Goal: Information Seeking & Learning: Compare options

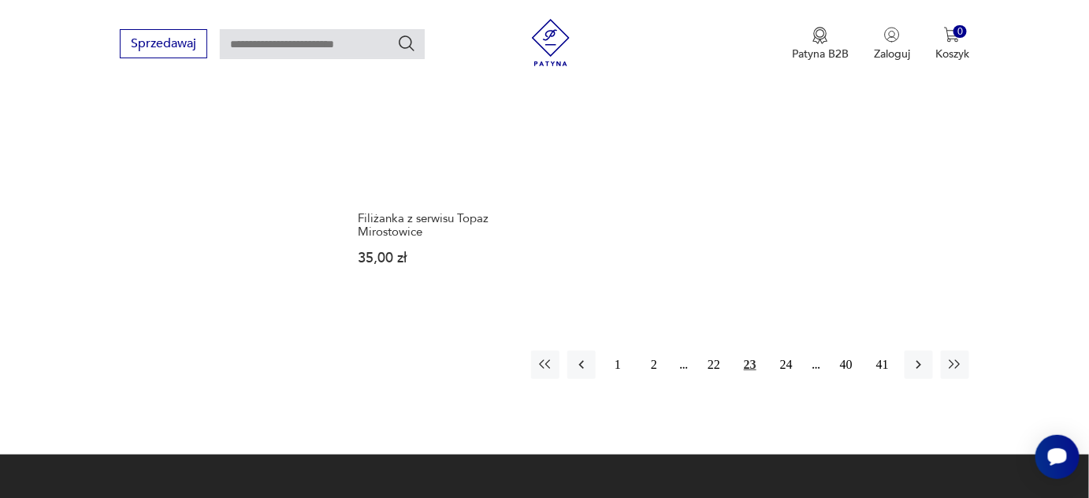
scroll to position [2351, 0]
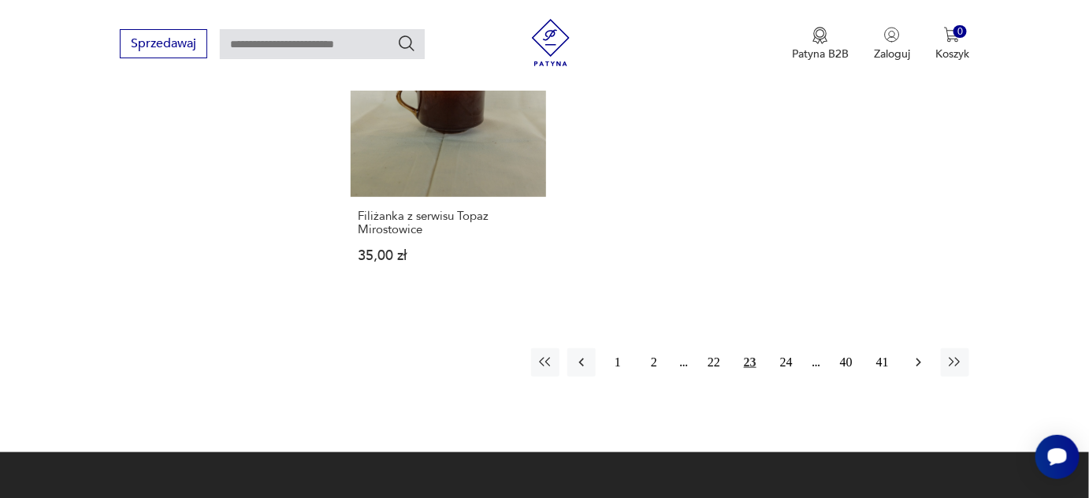
click at [920, 358] on icon "button" at bounding box center [918, 362] width 5 height 9
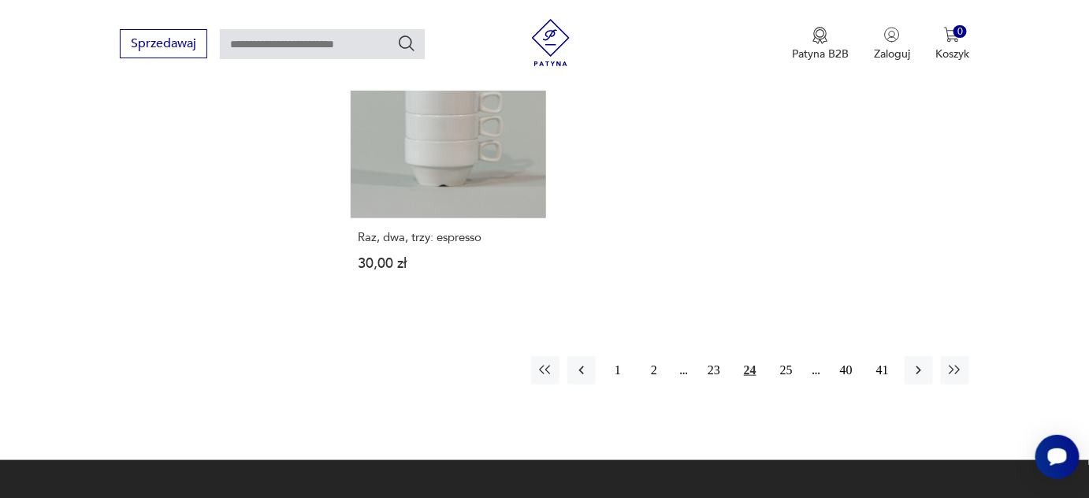
scroll to position [2351, 0]
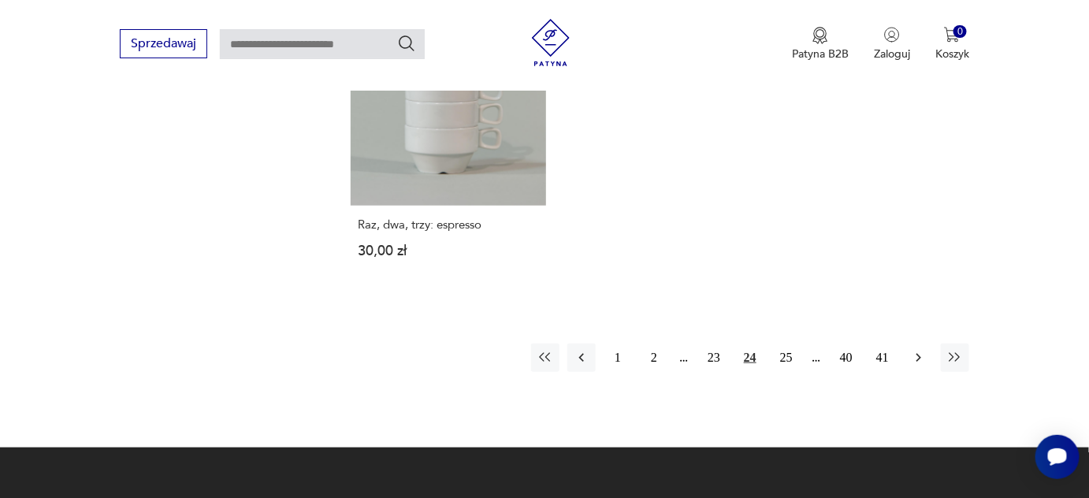
click at [913, 350] on icon "button" at bounding box center [919, 358] width 16 height 16
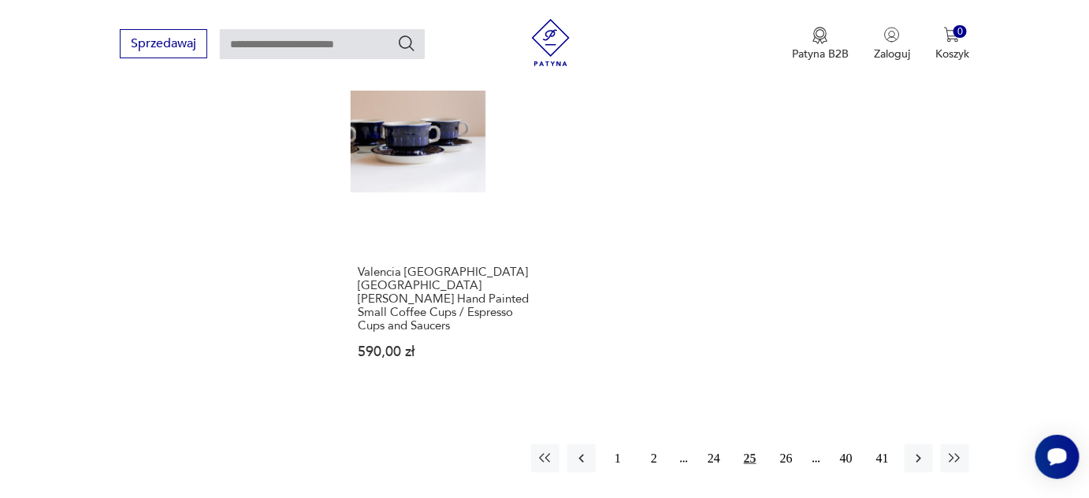
scroll to position [2351, 0]
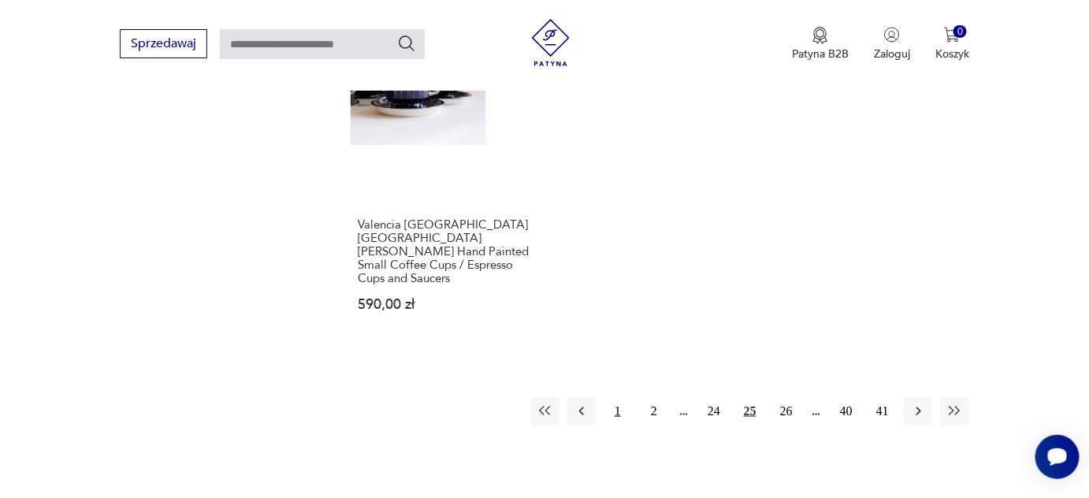
click at [622, 397] on button "1" at bounding box center [617, 411] width 28 height 28
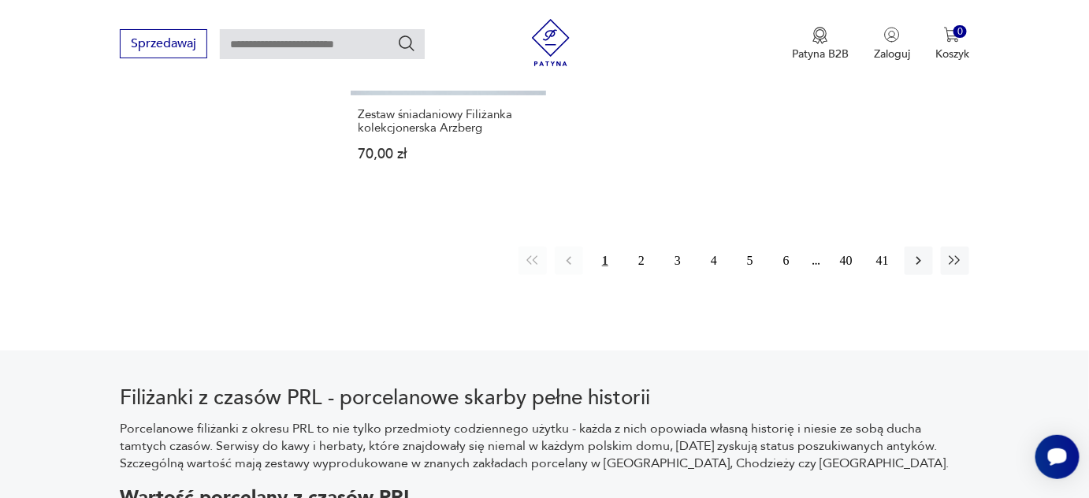
scroll to position [2421, 0]
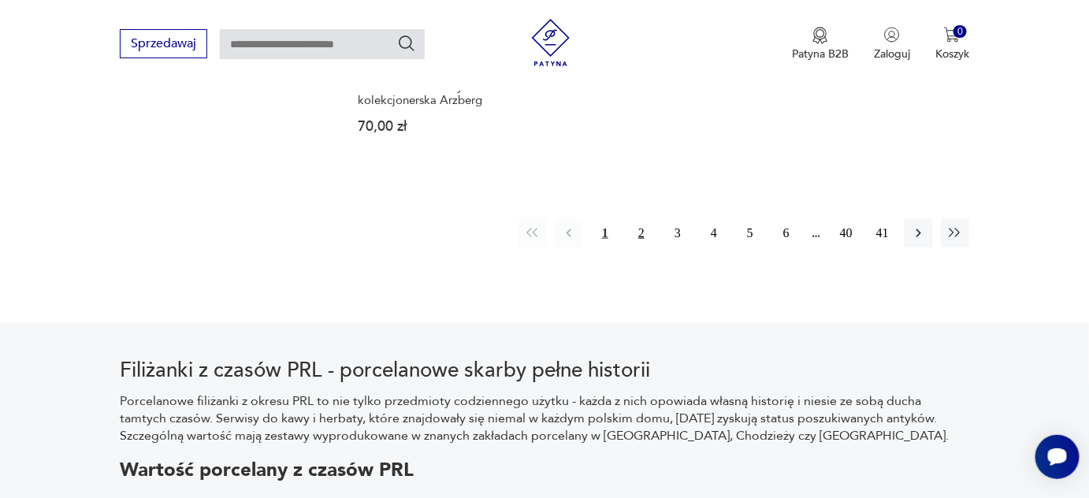
click at [647, 237] on button "2" at bounding box center [641, 233] width 28 height 28
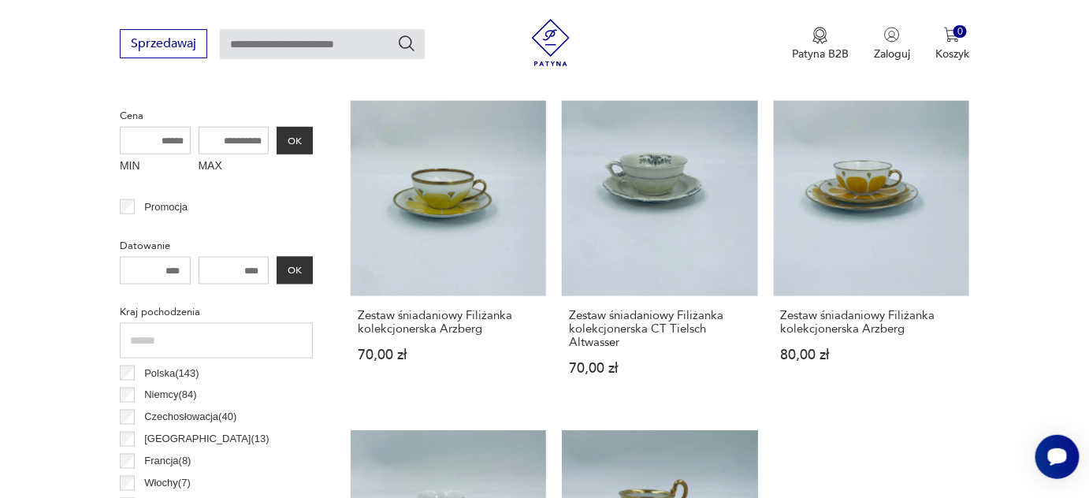
scroll to position [632, 0]
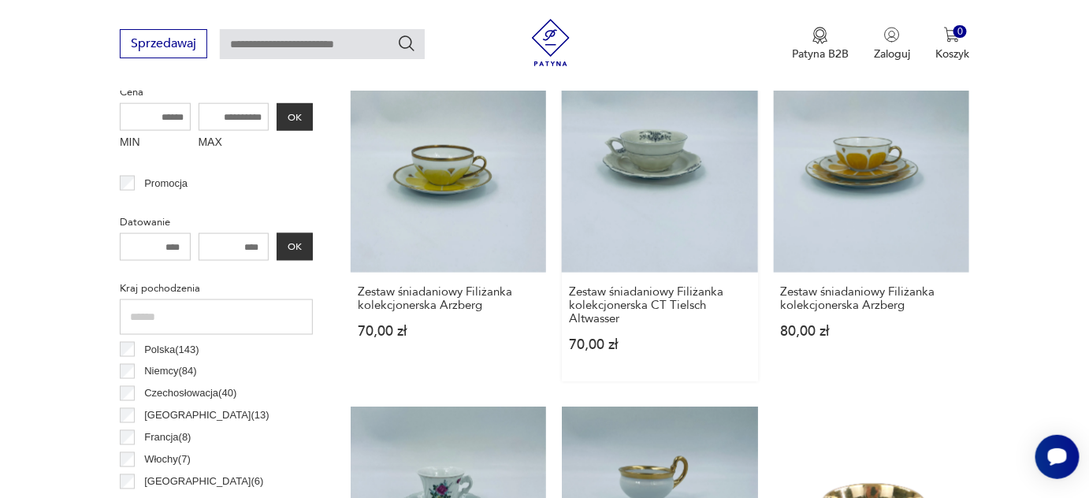
click at [650, 164] on link "Zestaw śniadaniowy Filiżanka kolekcjonerska CT Tielsch Altwasser 70,00 zł" at bounding box center [659, 229] width 195 height 305
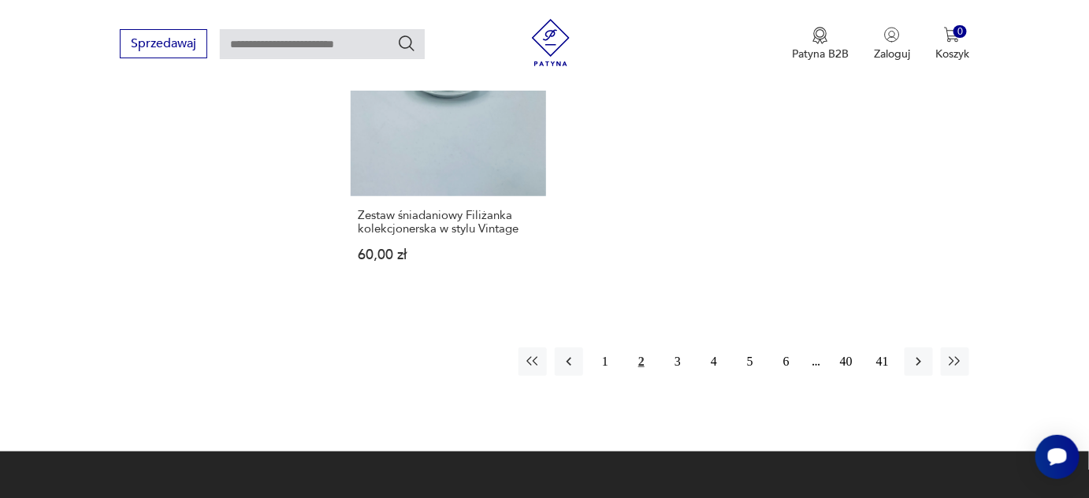
scroll to position [2421, 0]
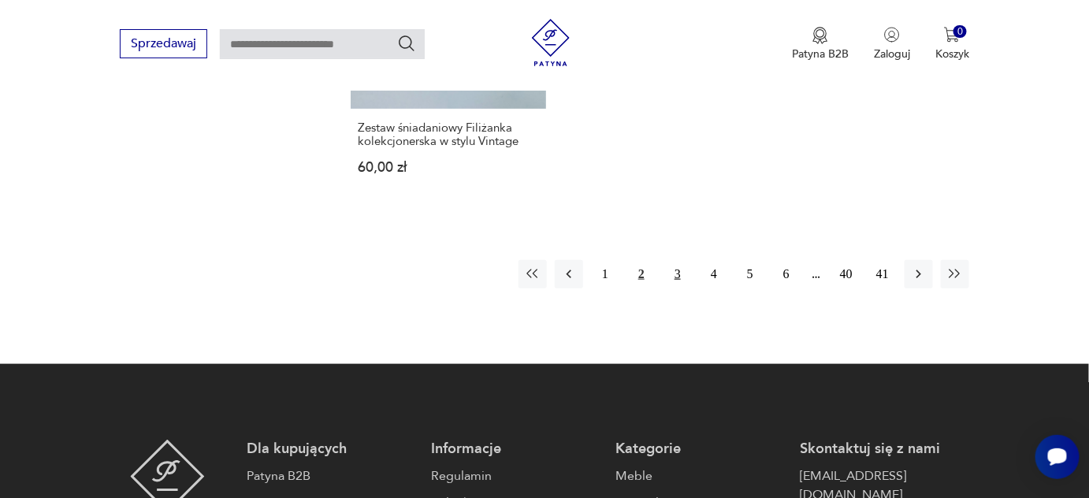
click at [677, 284] on button "3" at bounding box center [677, 274] width 28 height 28
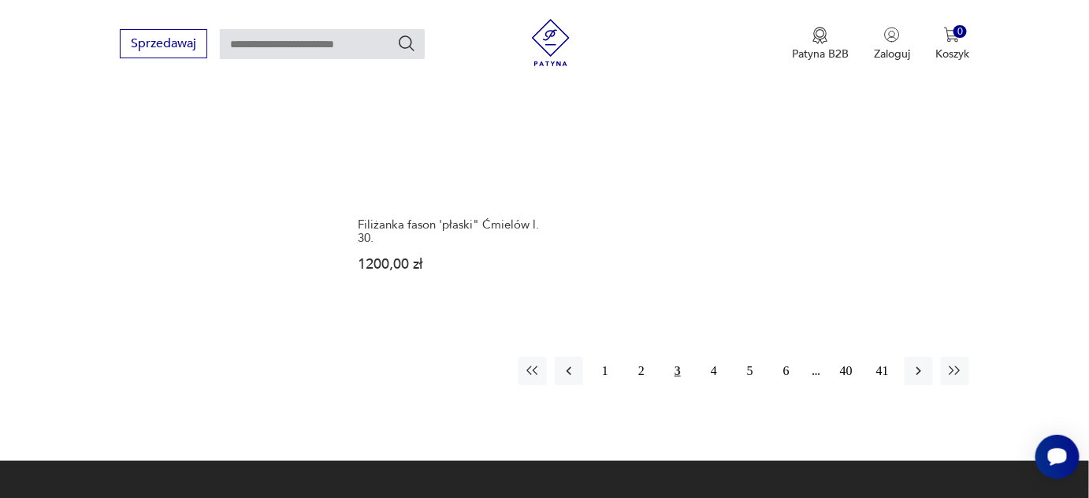
scroll to position [2421, 0]
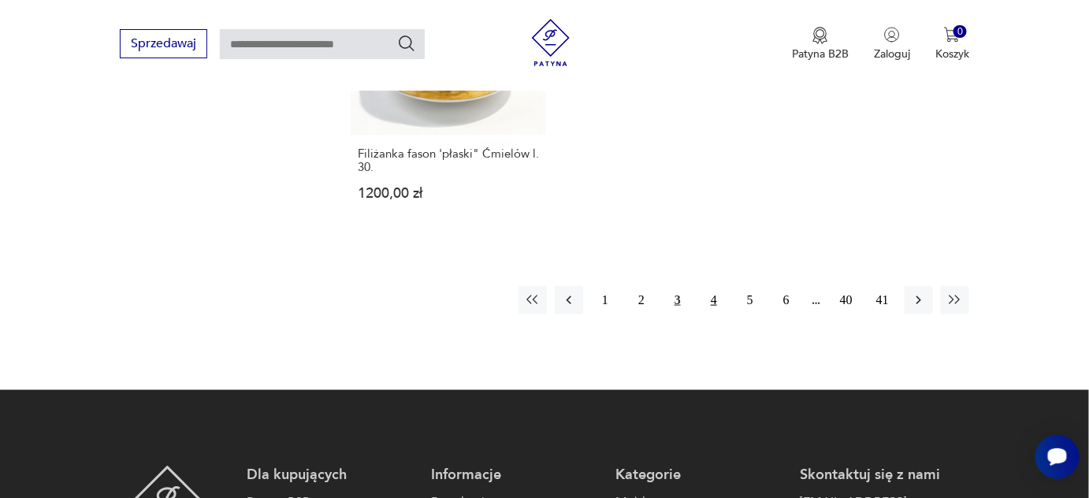
click at [712, 286] on button "4" at bounding box center [713, 300] width 28 height 28
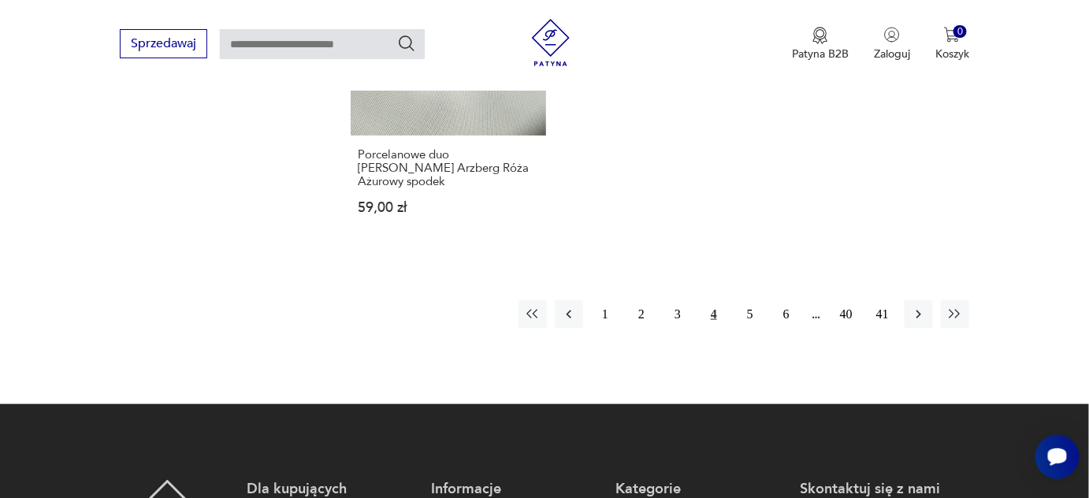
scroll to position [2421, 0]
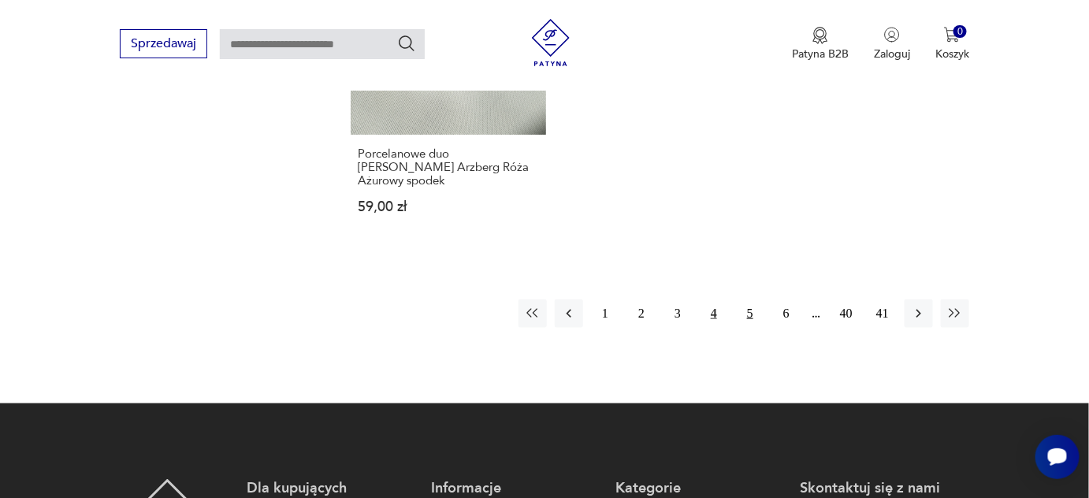
click at [750, 299] on button "5" at bounding box center [750, 313] width 28 height 28
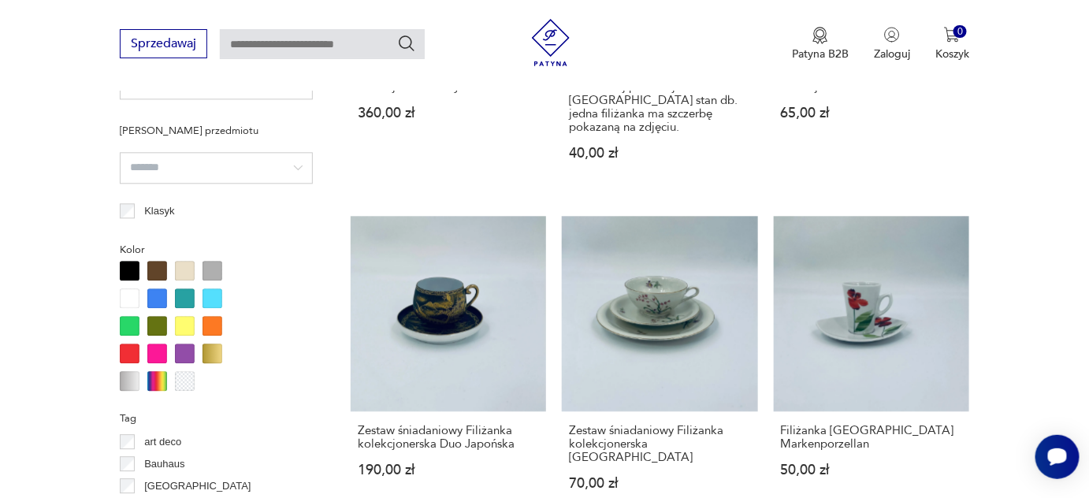
scroll to position [1204, 0]
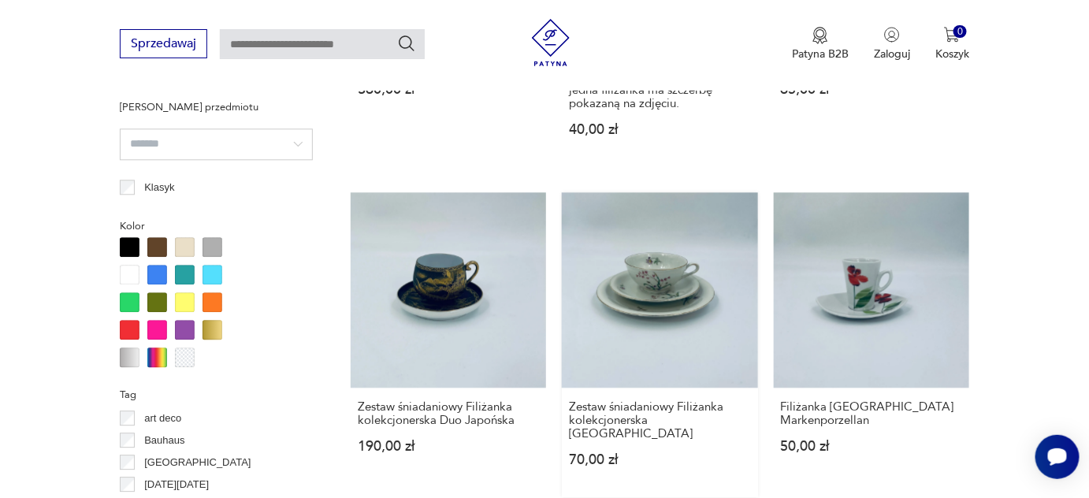
click at [660, 270] on link "Zestaw śniadaniowy Filiżanka kolekcjonerska Bavaria 70,00 zł" at bounding box center [659, 344] width 195 height 305
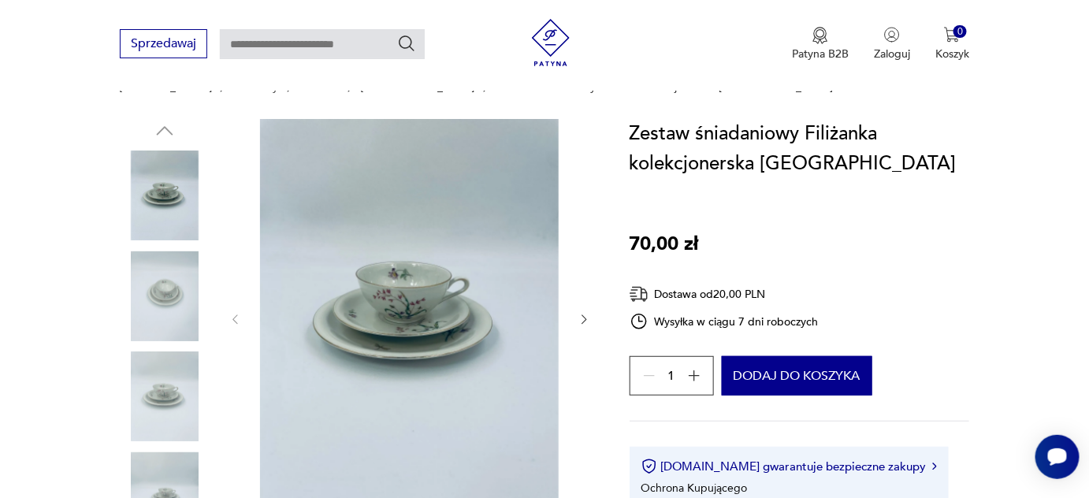
scroll to position [143, 0]
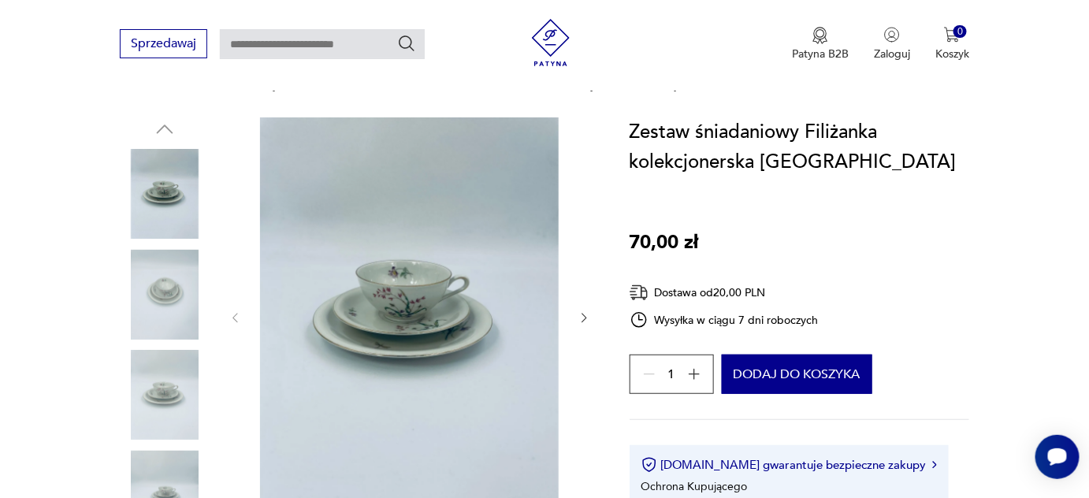
click at [581, 314] on icon "button" at bounding box center [583, 317] width 13 height 13
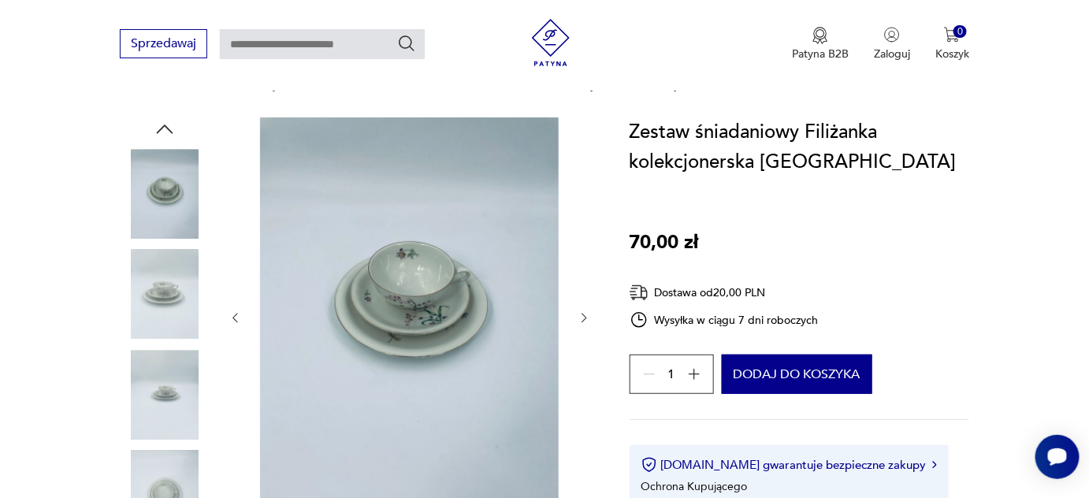
click at [581, 314] on icon "button" at bounding box center [583, 317] width 13 height 13
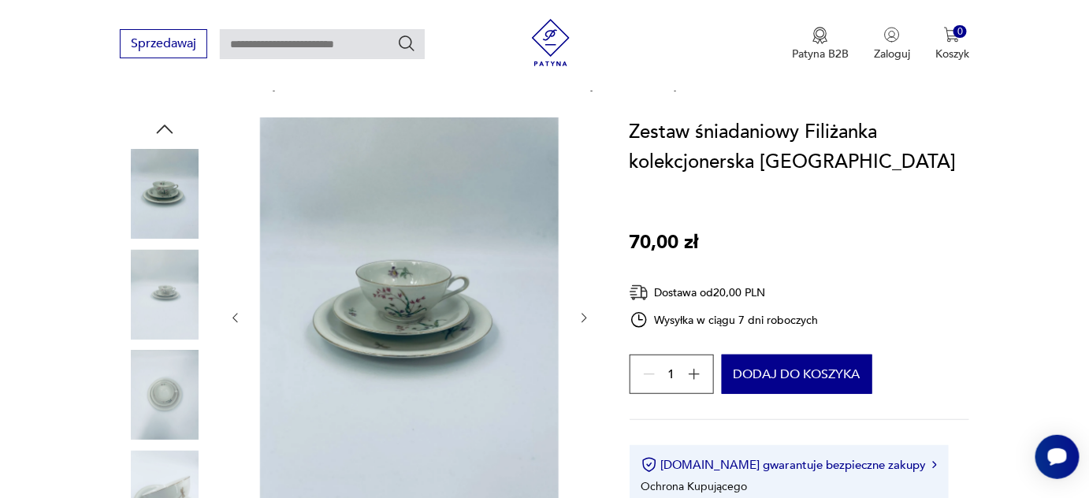
click at [581, 314] on icon "button" at bounding box center [583, 317] width 13 height 13
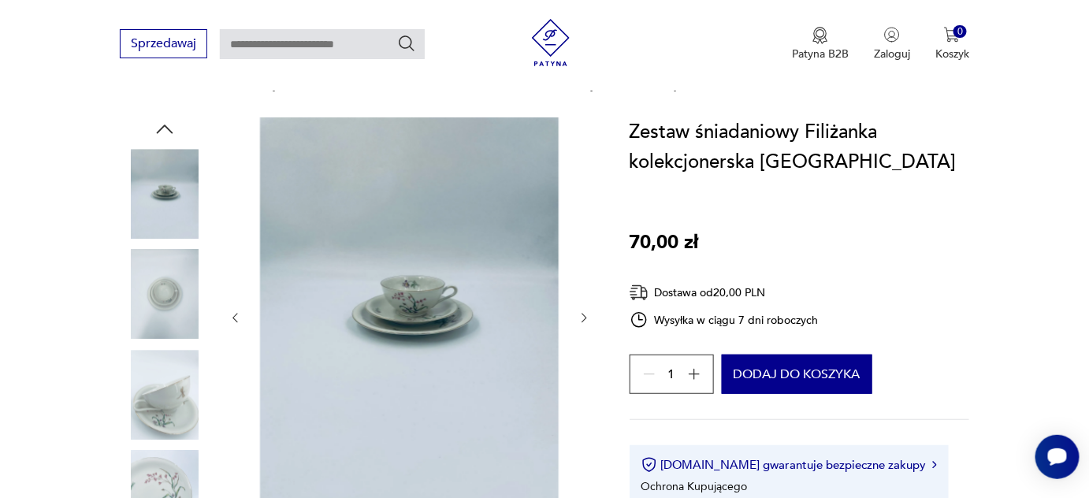
click at [581, 314] on icon "button" at bounding box center [583, 317] width 13 height 13
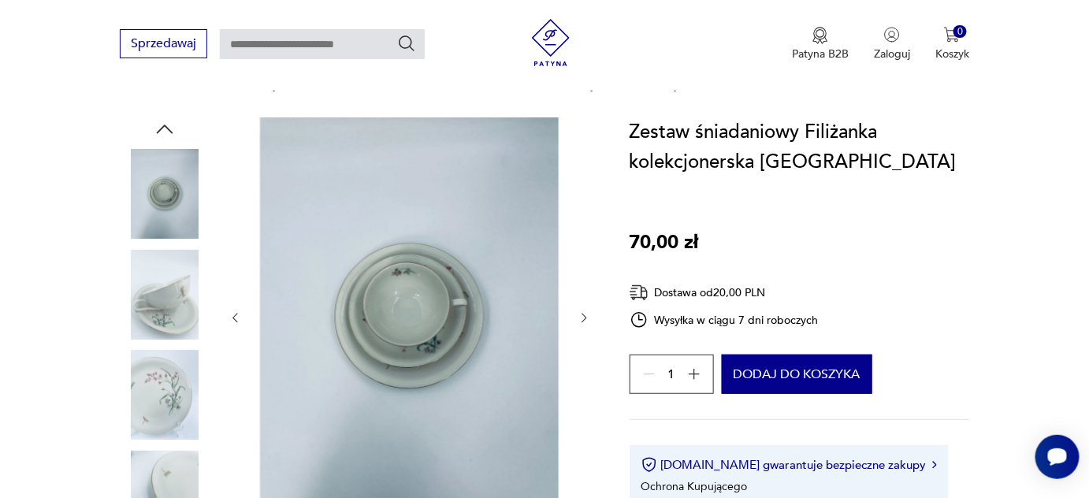
click at [581, 314] on icon "button" at bounding box center [583, 317] width 13 height 13
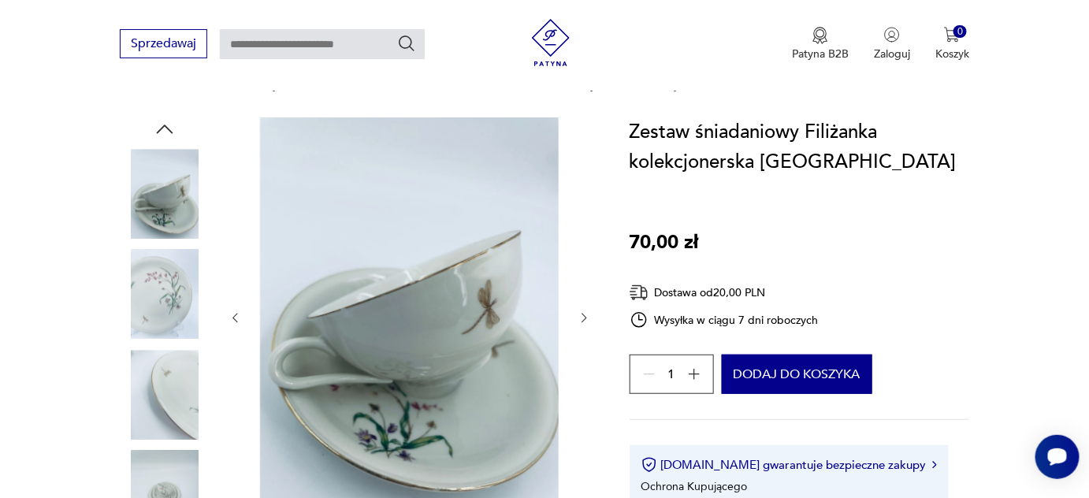
click at [581, 314] on icon "button" at bounding box center [583, 317] width 13 height 13
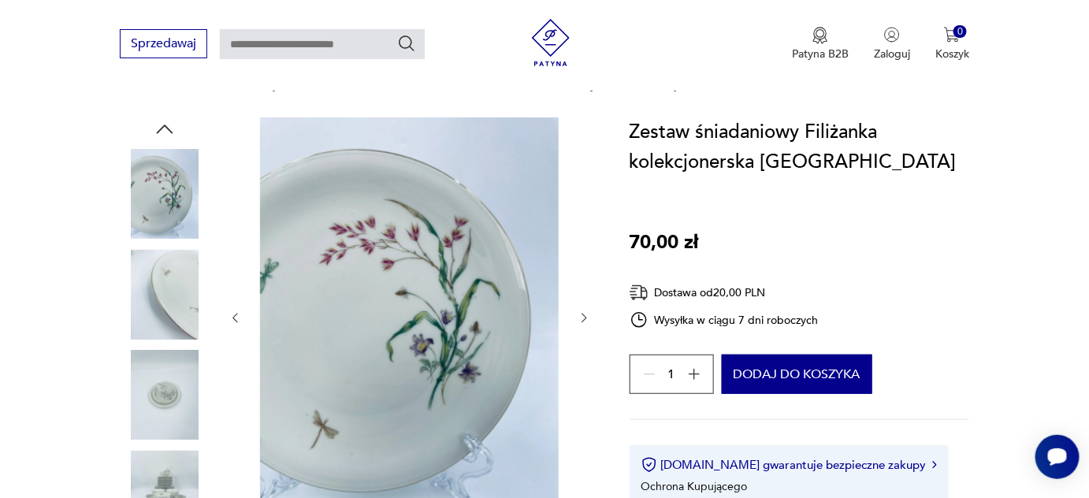
click at [581, 314] on icon "button" at bounding box center [583, 317] width 13 height 13
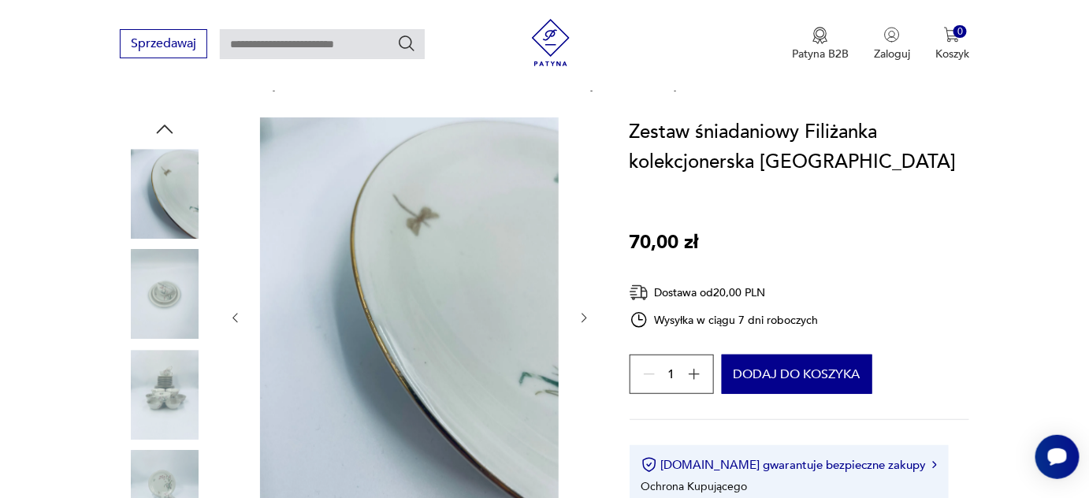
click at [581, 314] on icon "button" at bounding box center [583, 317] width 13 height 13
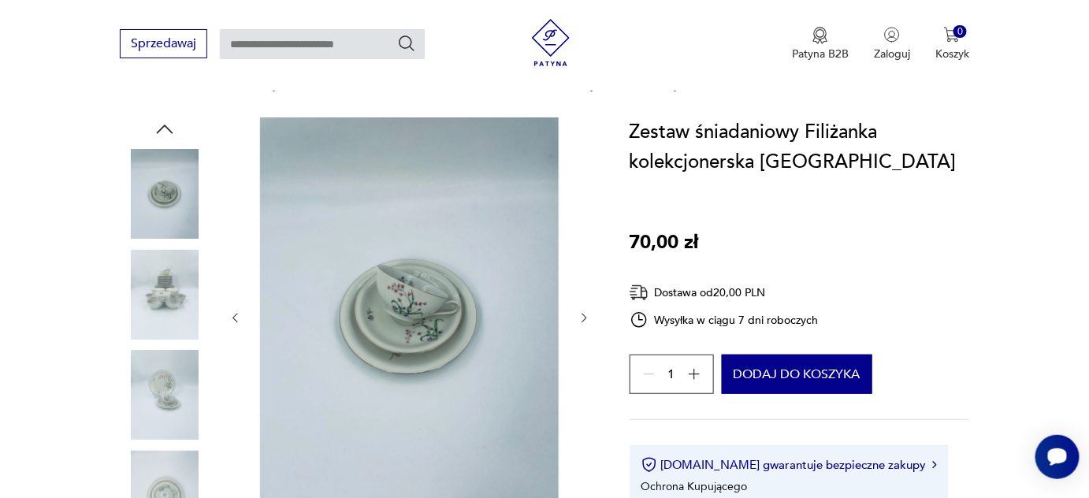
click at [581, 314] on icon "button" at bounding box center [583, 317] width 13 height 13
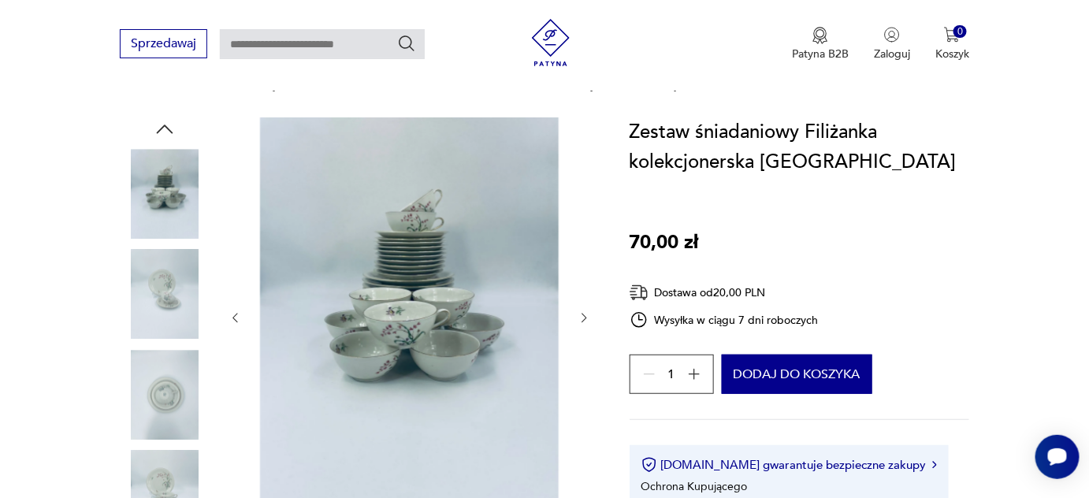
click at [581, 314] on icon "button" at bounding box center [583, 317] width 13 height 13
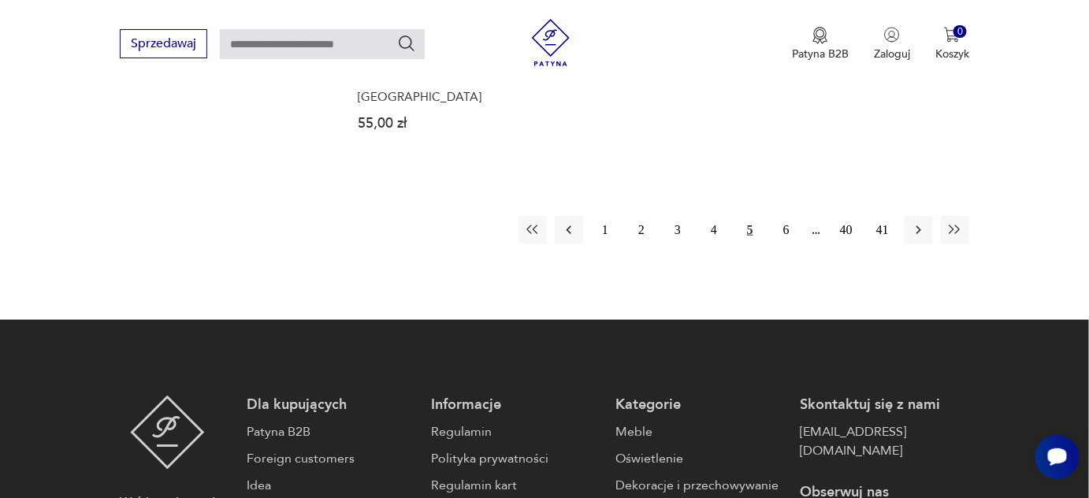
scroll to position [2496, 0]
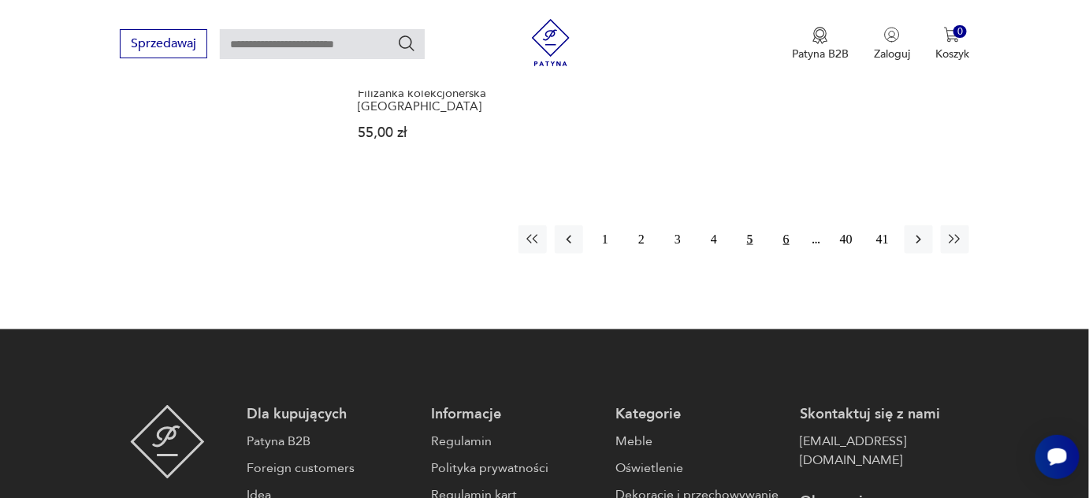
click at [784, 225] on button "6" at bounding box center [786, 239] width 28 height 28
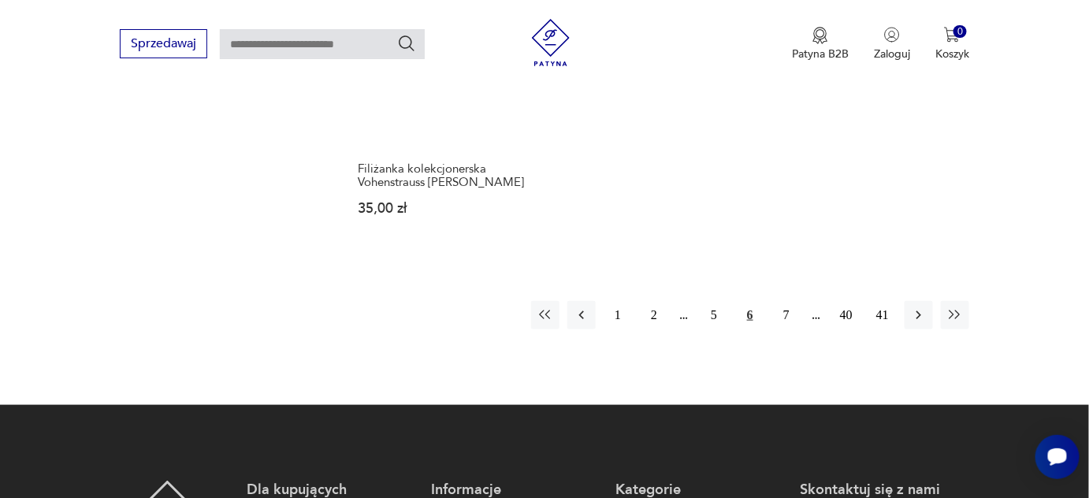
scroll to position [2421, 0]
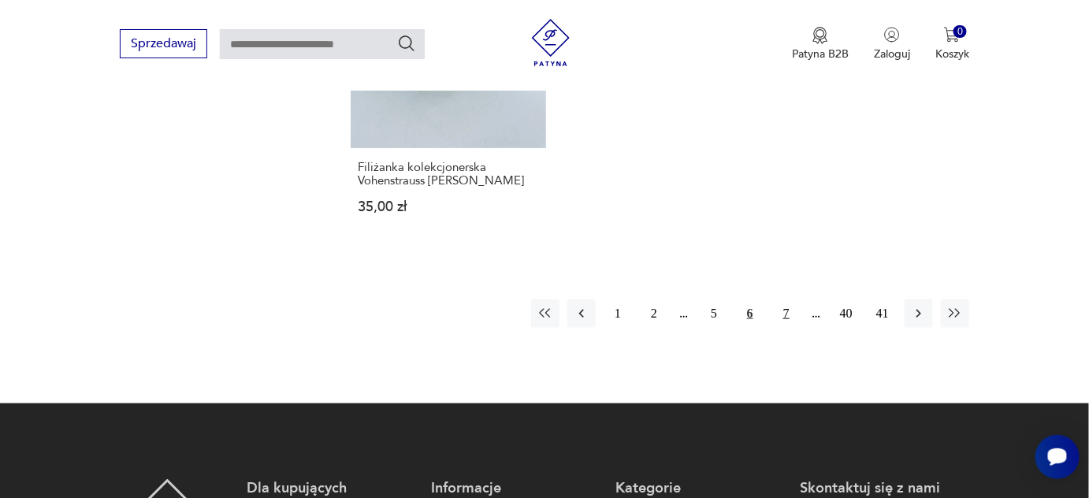
click at [789, 299] on button "7" at bounding box center [786, 313] width 28 height 28
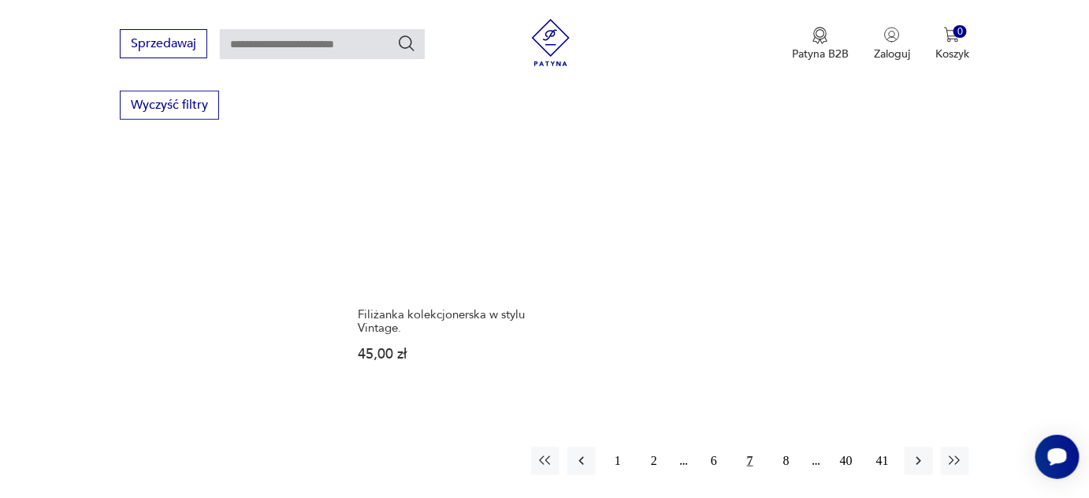
scroll to position [2351, 0]
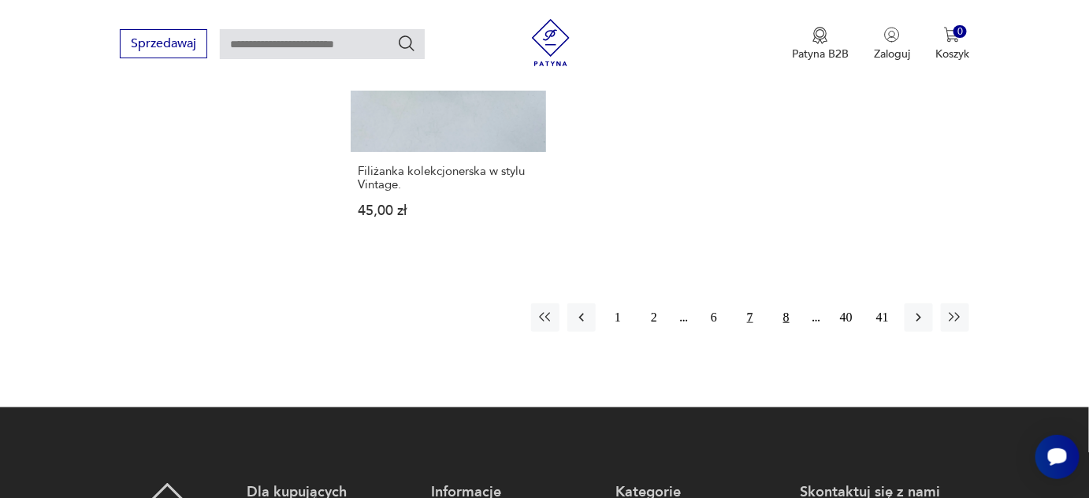
click at [789, 311] on button "8" at bounding box center [786, 317] width 28 height 28
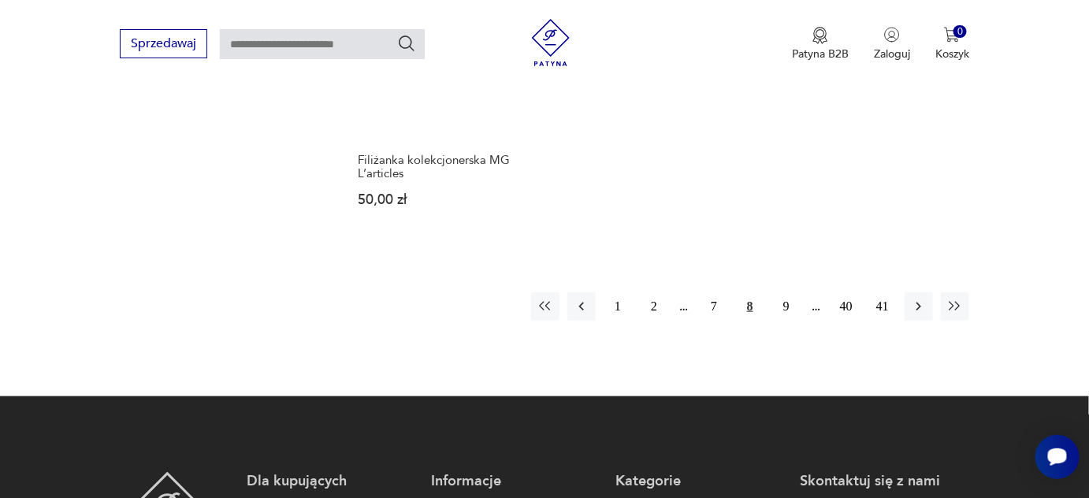
scroll to position [2493, 0]
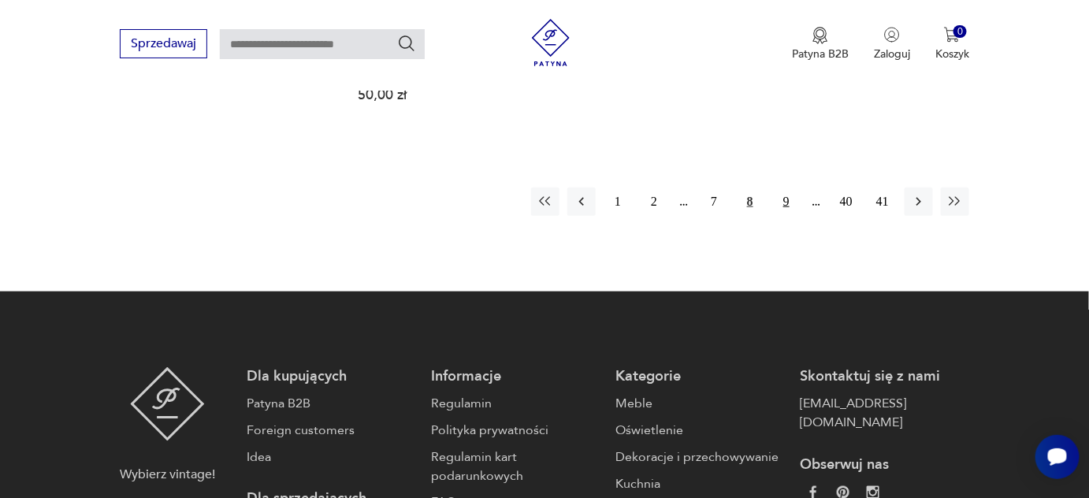
click at [783, 187] on button "9" at bounding box center [786, 201] width 28 height 28
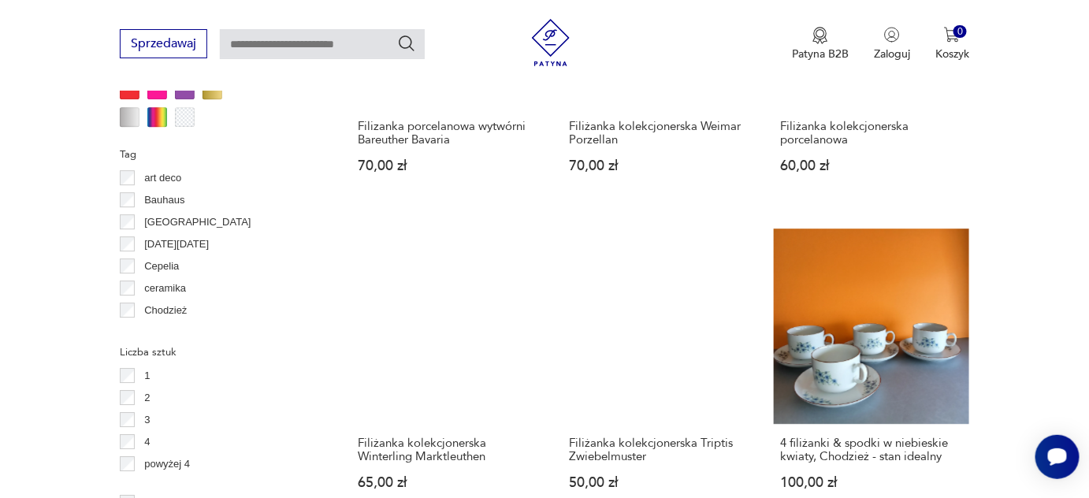
scroll to position [1491, 0]
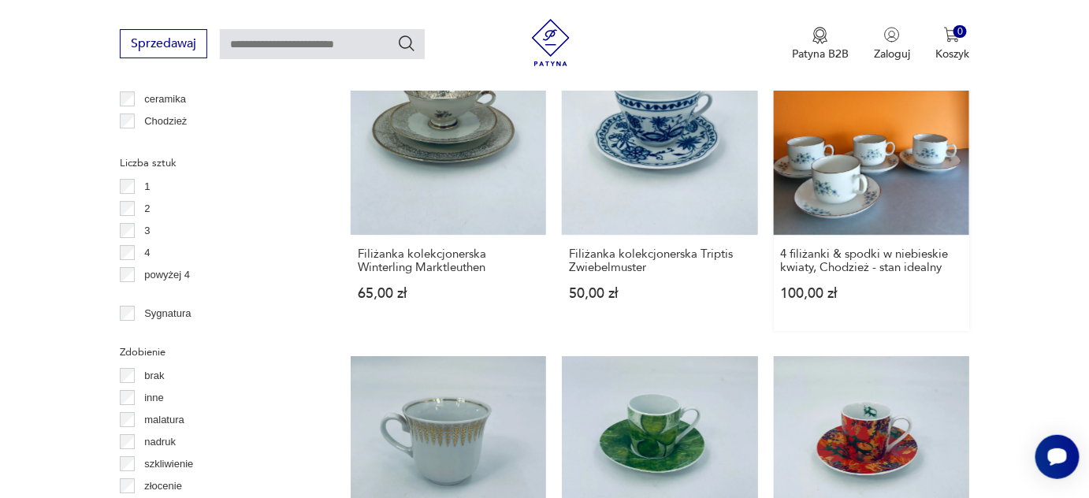
click at [860, 165] on link "4 filiżanki & spodki w niebieskie kwiaty, Chodzież - stan idealny 100,00 zł" at bounding box center [871, 184] width 195 height 291
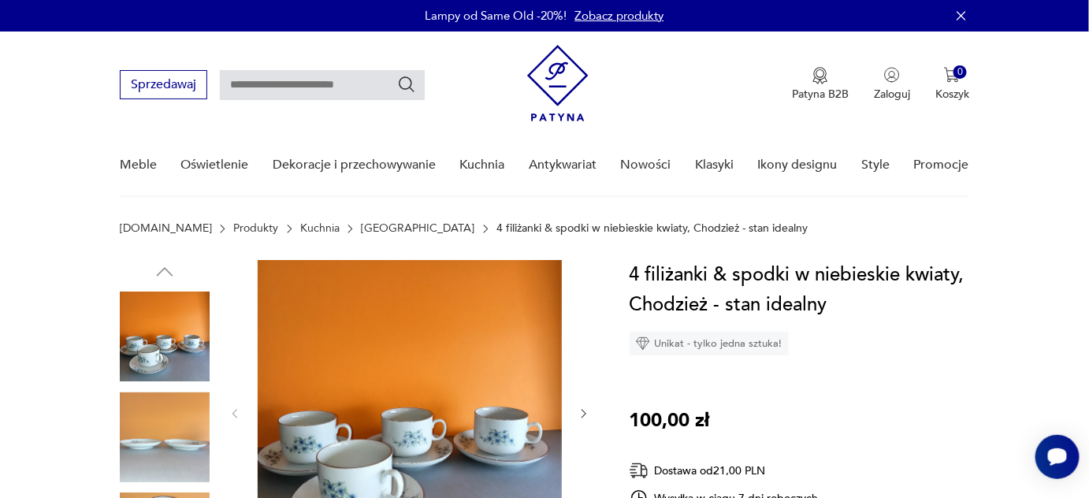
click at [482, 446] on img at bounding box center [410, 412] width 304 height 304
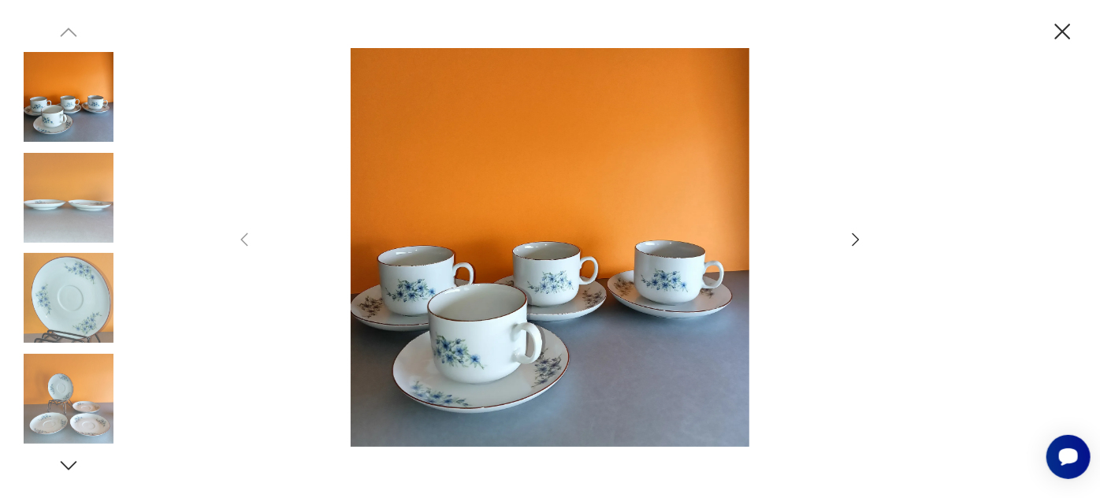
click at [851, 239] on icon "button" at bounding box center [855, 239] width 19 height 19
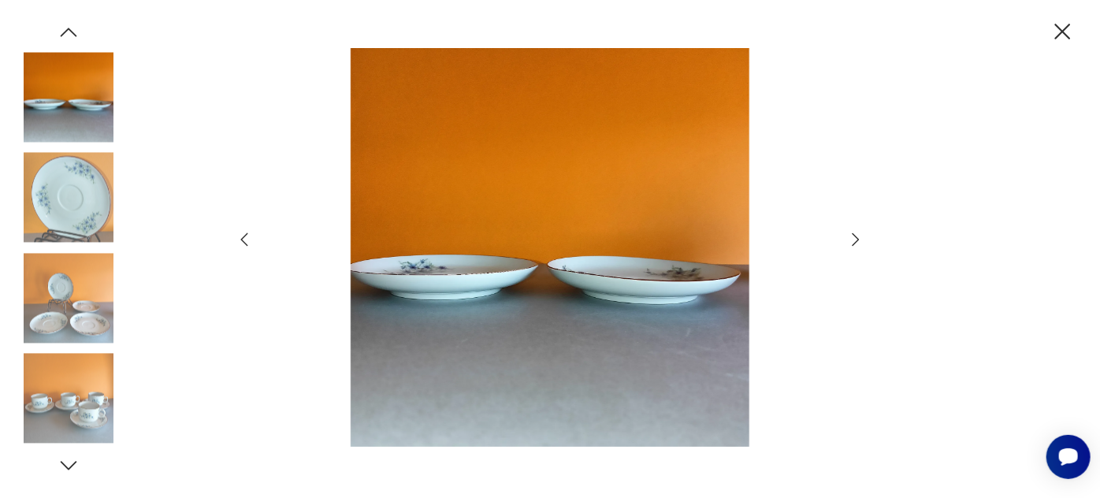
click at [851, 239] on icon "button" at bounding box center [855, 239] width 19 height 19
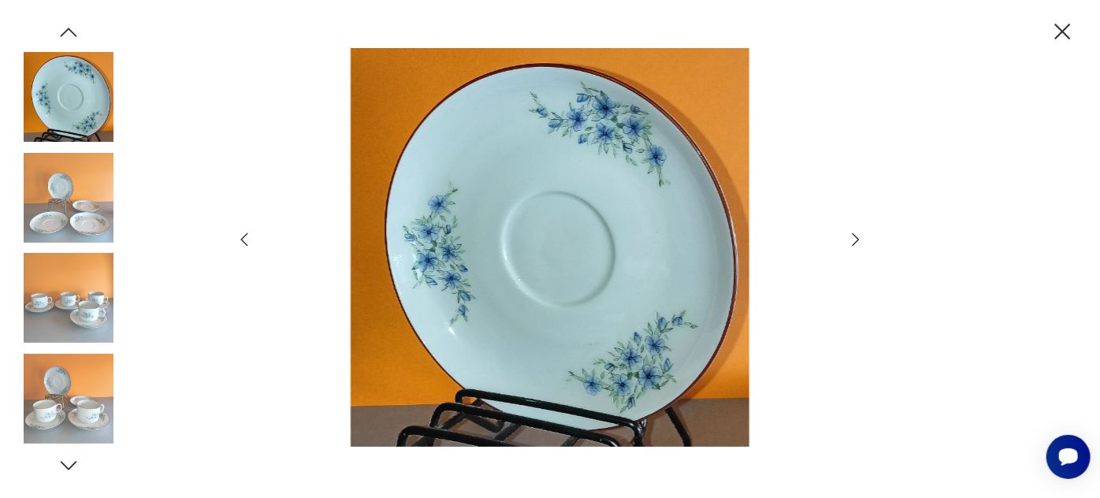
click at [851, 239] on icon "button" at bounding box center [855, 239] width 19 height 19
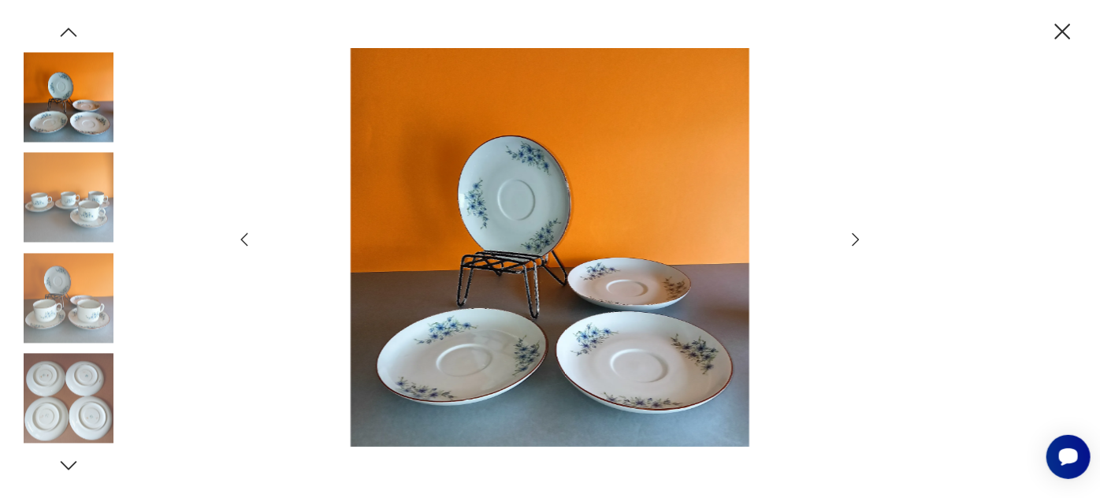
click at [851, 239] on icon "button" at bounding box center [855, 239] width 19 height 19
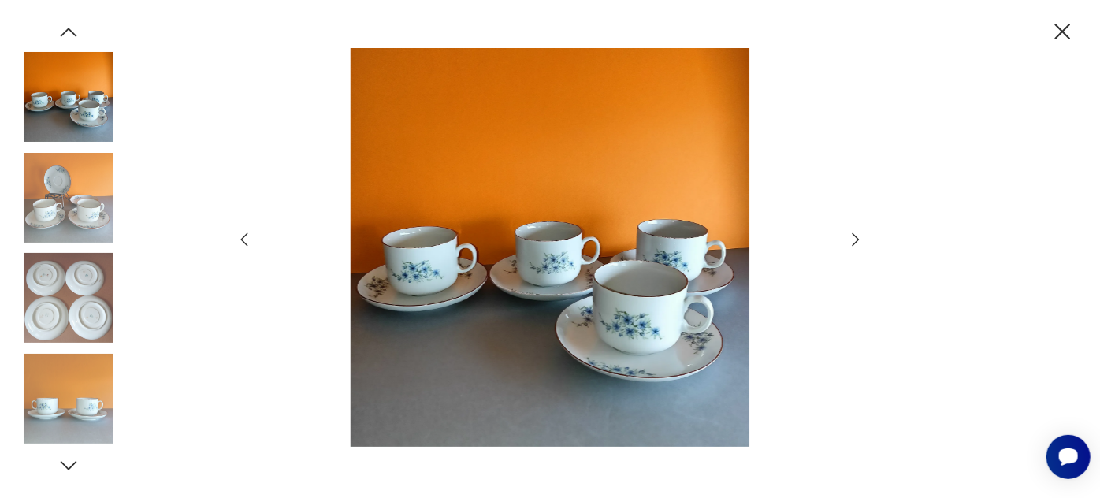
click at [851, 239] on icon "button" at bounding box center [855, 239] width 19 height 19
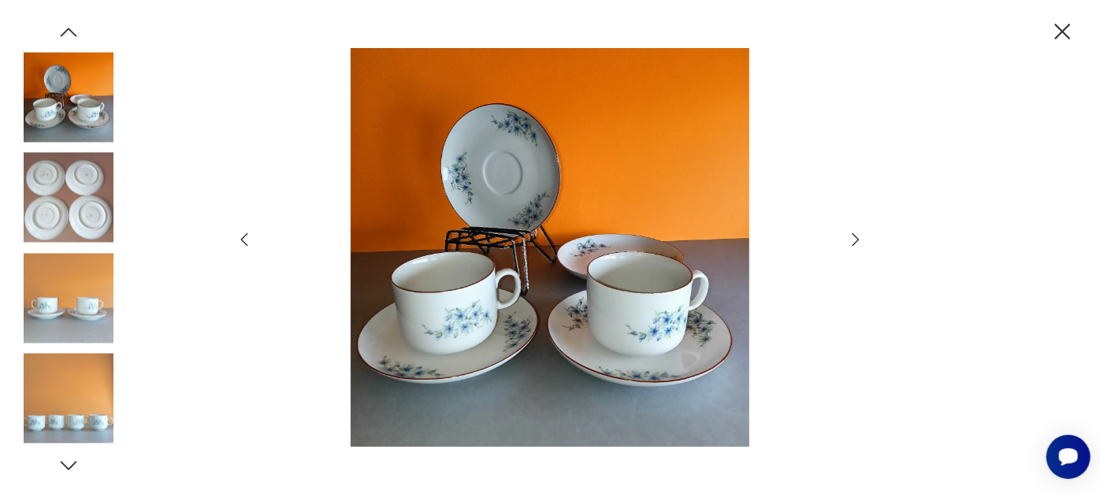
click at [851, 239] on icon "button" at bounding box center [855, 239] width 19 height 19
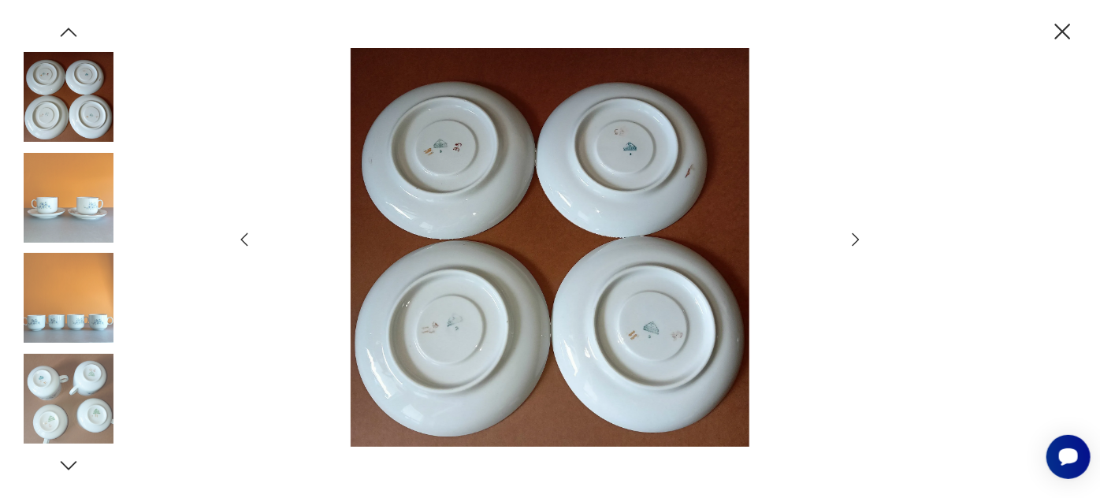
click at [851, 239] on icon "button" at bounding box center [855, 239] width 19 height 19
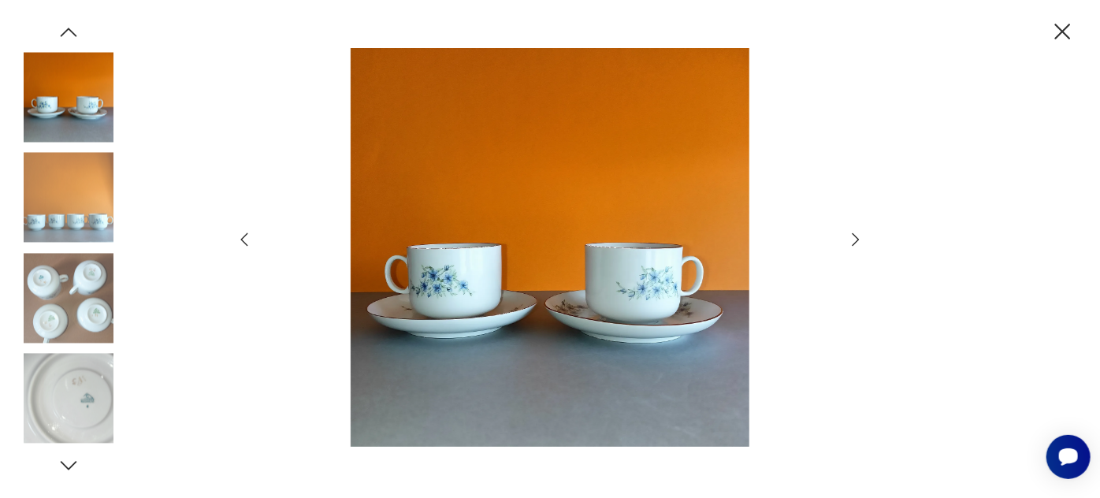
click at [851, 239] on icon "button" at bounding box center [855, 239] width 19 height 19
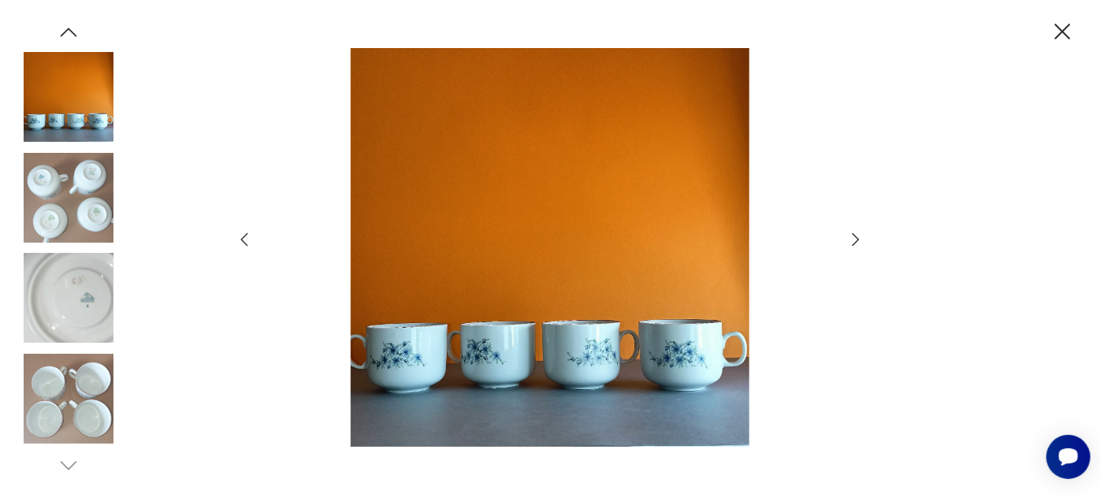
click at [851, 239] on icon "button" at bounding box center [855, 239] width 19 height 19
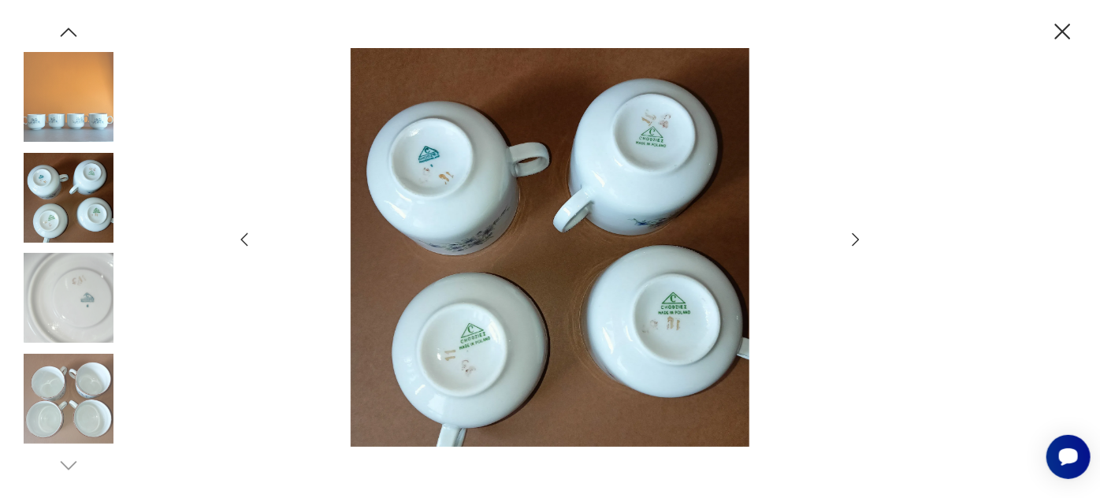
click at [851, 239] on icon "button" at bounding box center [855, 239] width 19 height 19
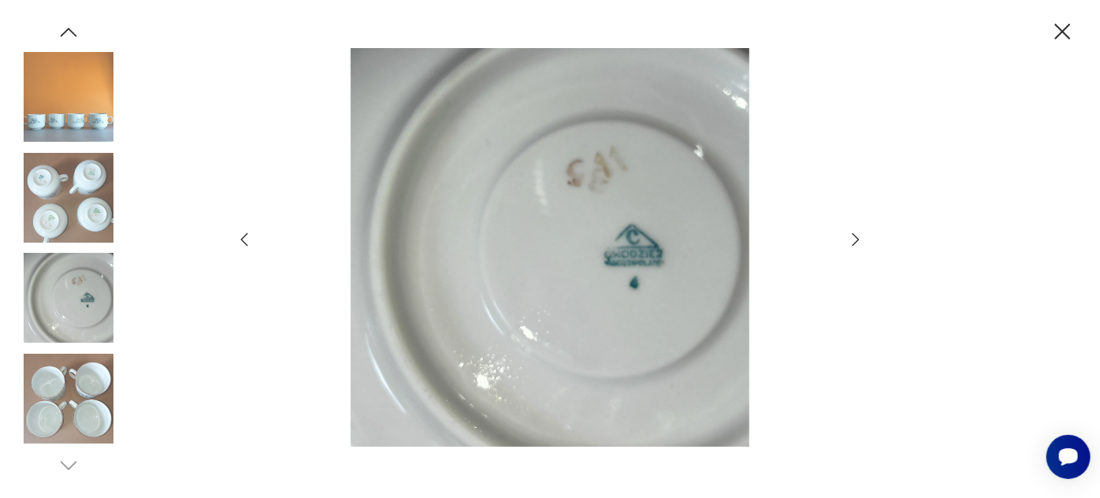
click at [851, 239] on icon "button" at bounding box center [855, 239] width 19 height 19
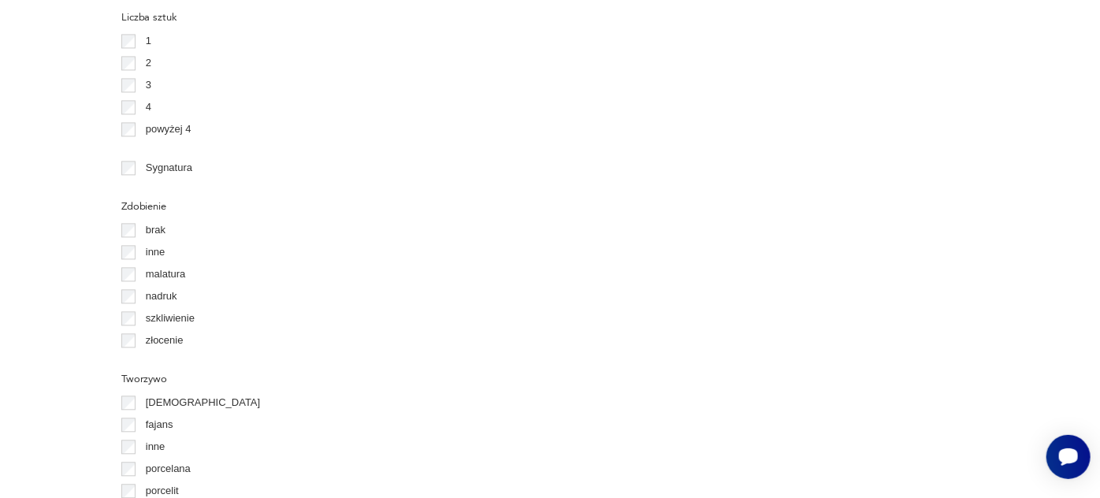
scroll to position [1779, 0]
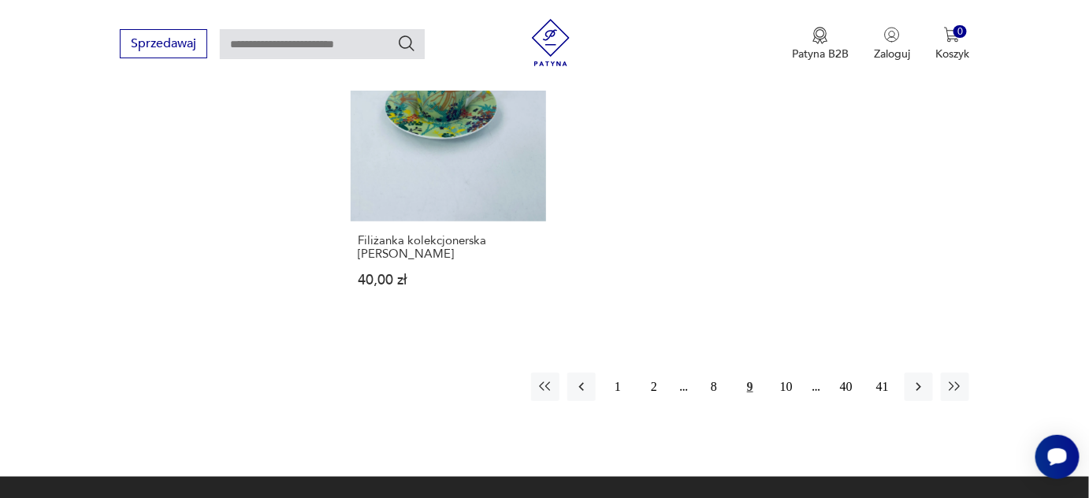
scroll to position [2314, 0]
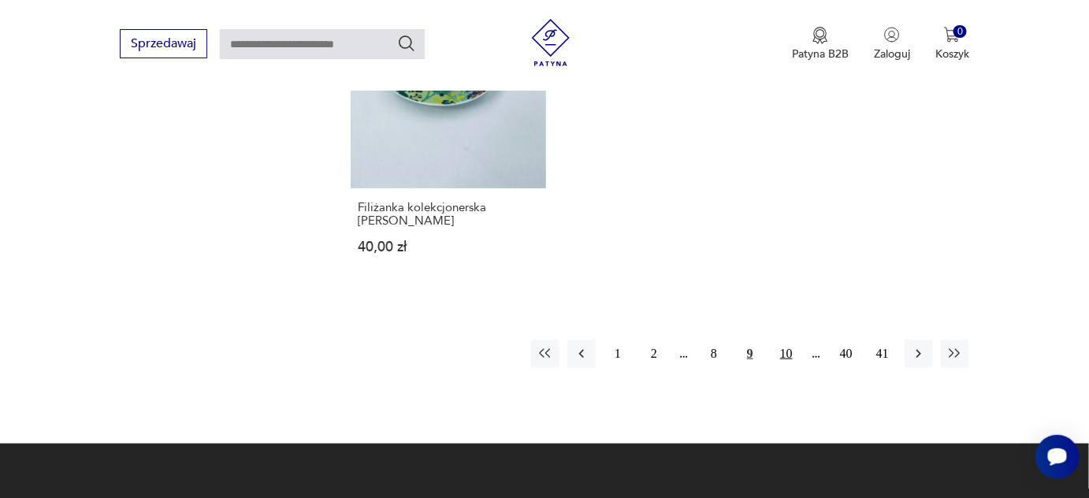
click at [783, 340] on button "10" at bounding box center [786, 354] width 28 height 28
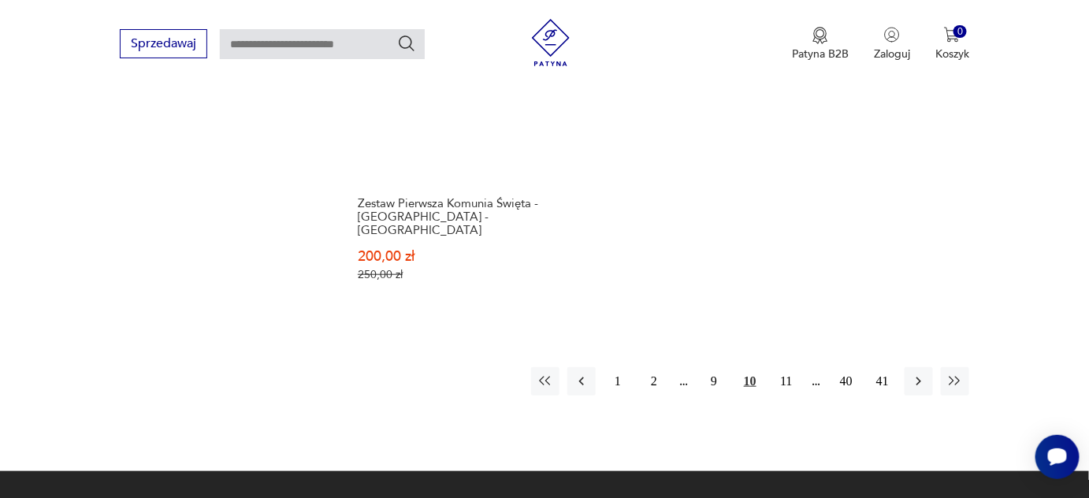
scroll to position [2421, 0]
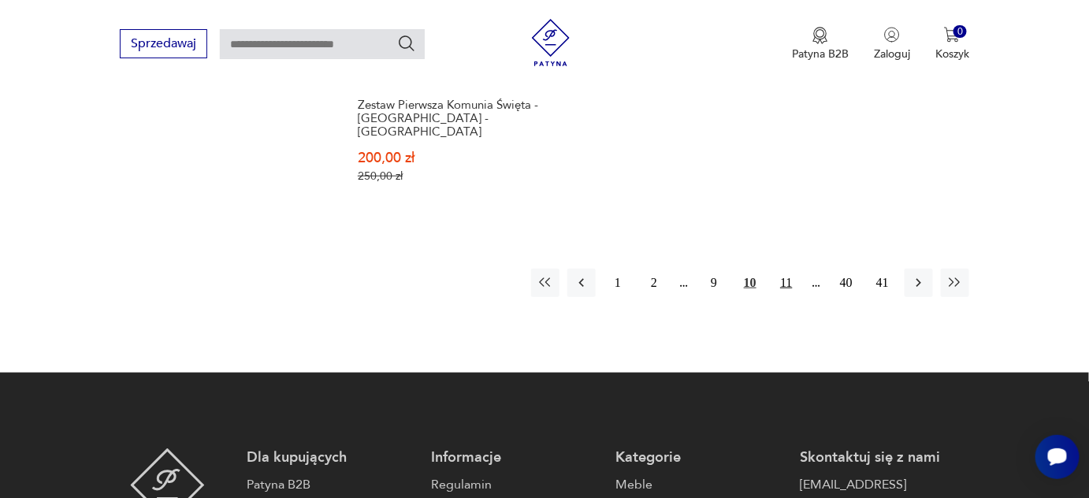
click at [786, 269] on button "11" at bounding box center [786, 283] width 28 height 28
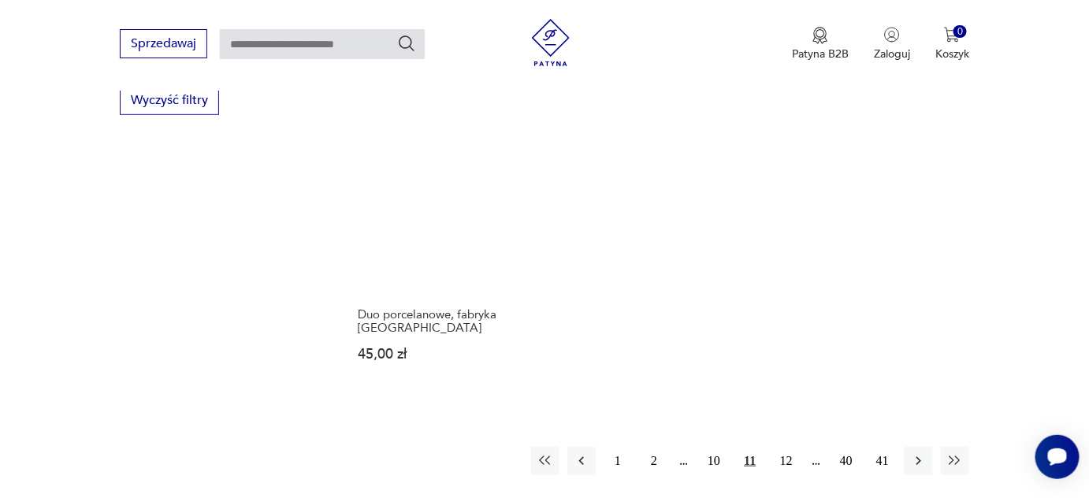
scroll to position [2421, 0]
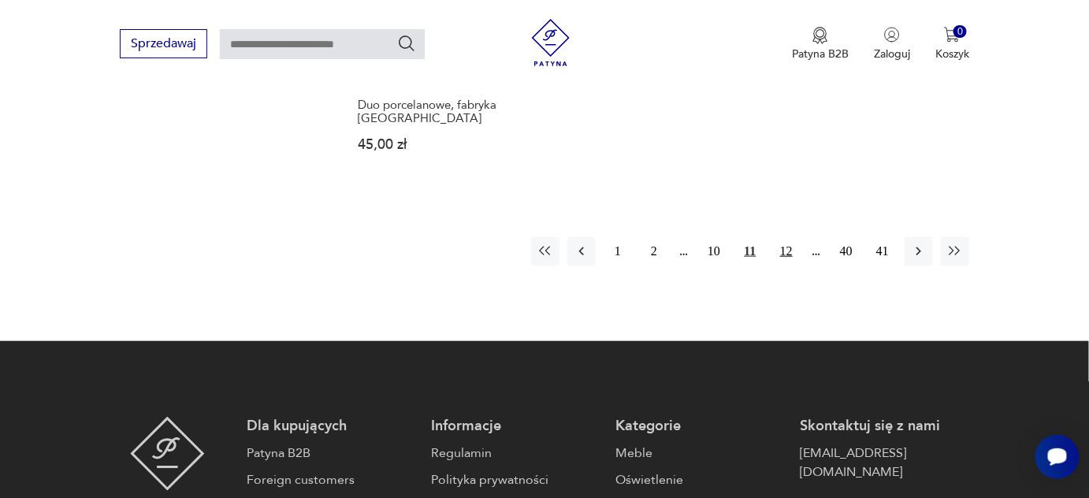
click at [781, 249] on button "12" at bounding box center [786, 251] width 28 height 28
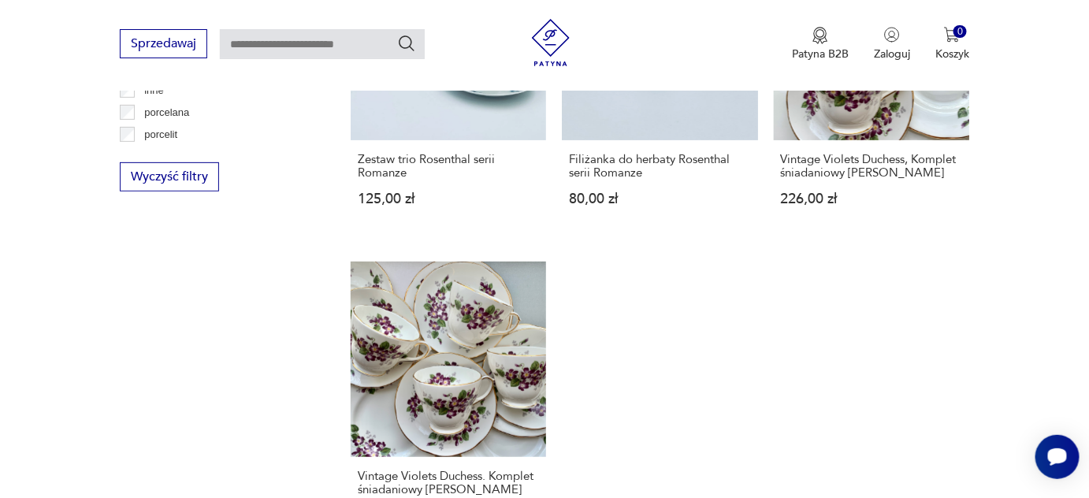
scroll to position [2279, 0]
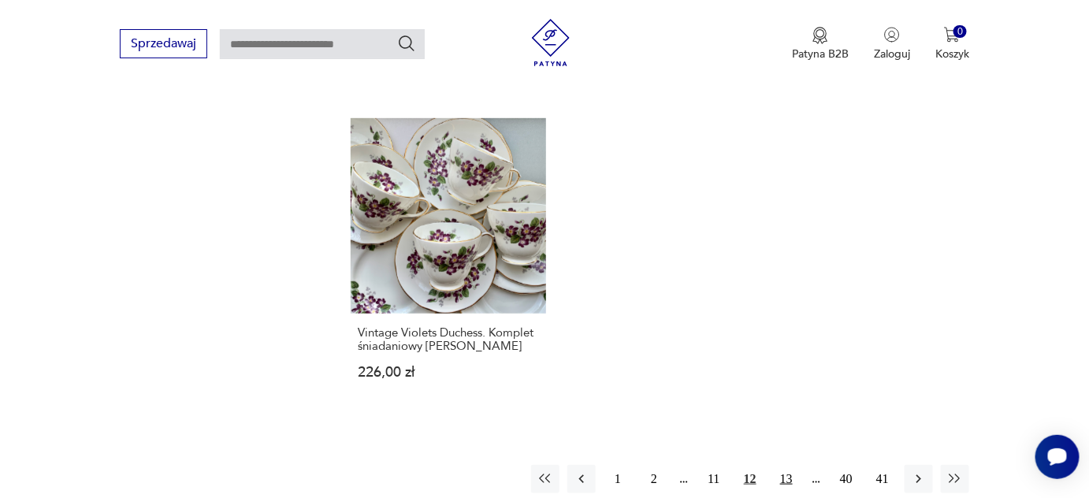
click at [782, 465] on button "13" at bounding box center [786, 479] width 28 height 28
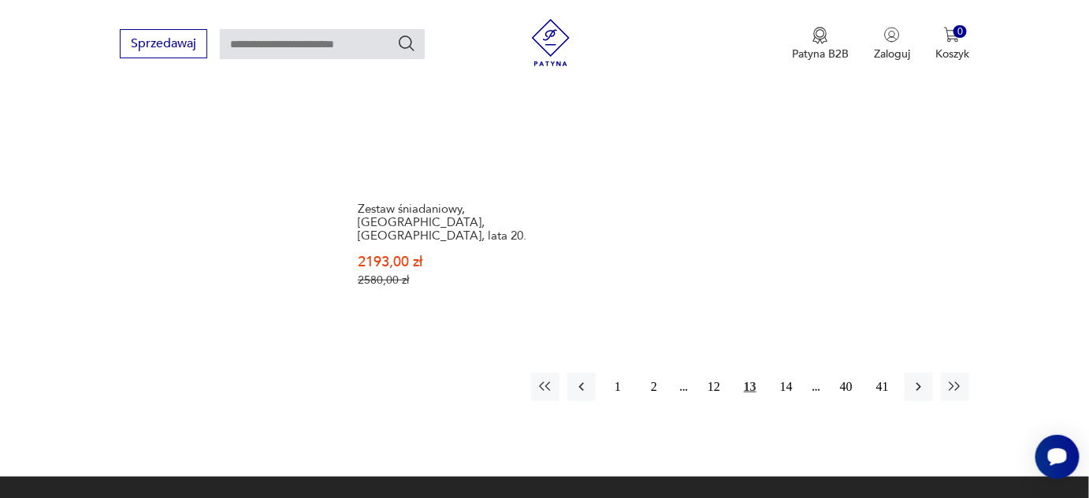
scroll to position [2351, 0]
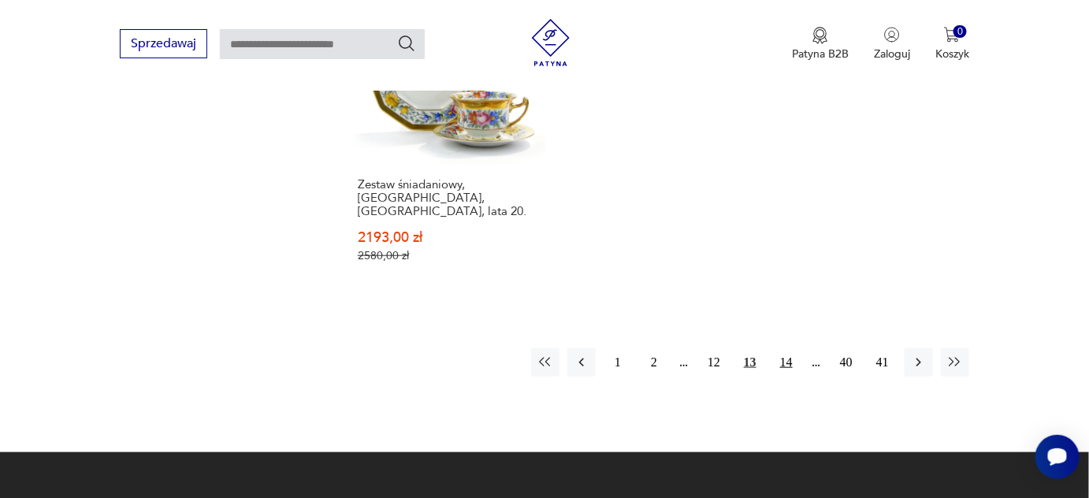
click at [790, 348] on button "14" at bounding box center [786, 362] width 28 height 28
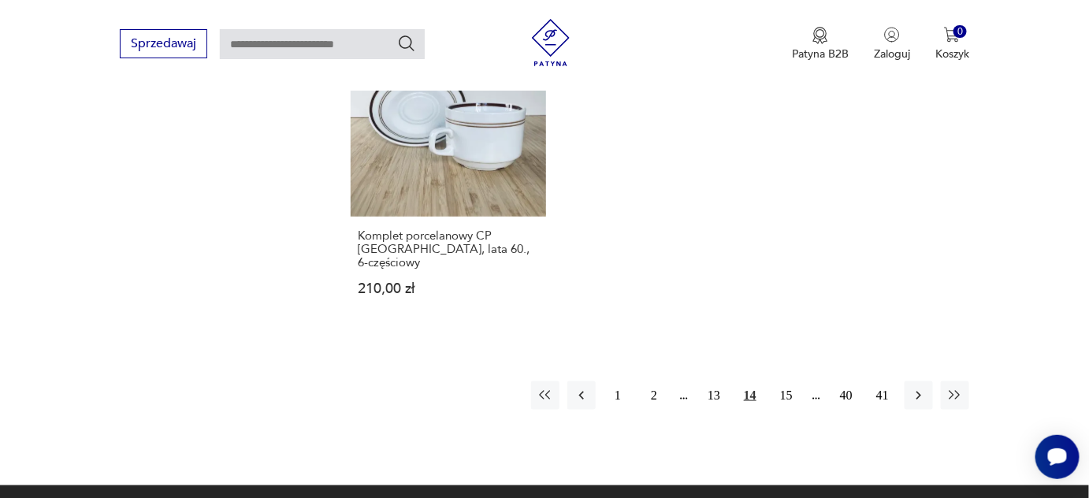
scroll to position [2421, 0]
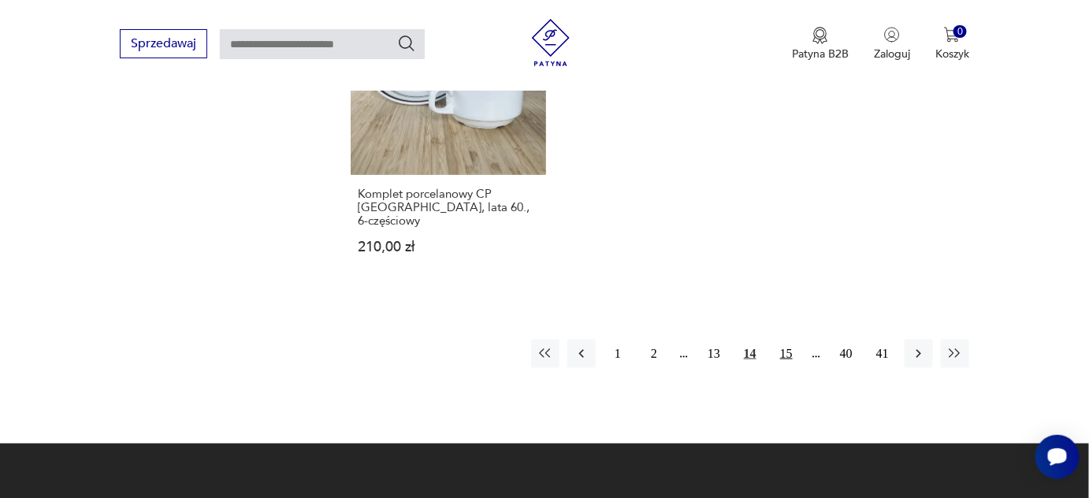
click at [789, 340] on button "15" at bounding box center [786, 354] width 28 height 28
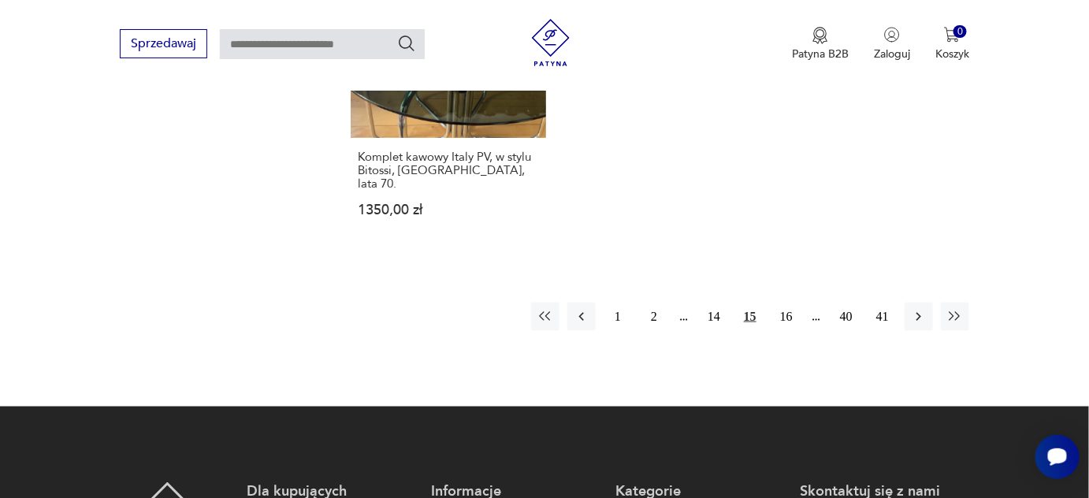
scroll to position [2493, 0]
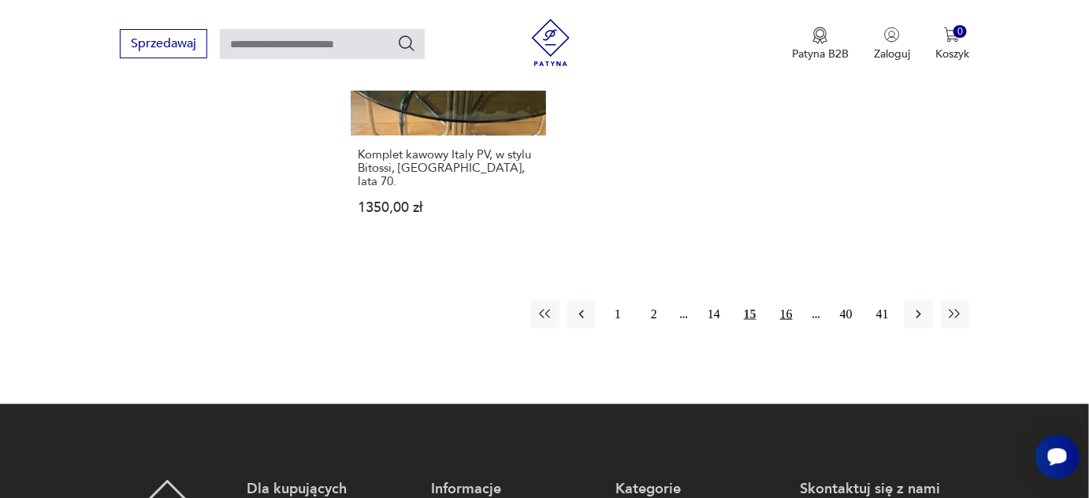
click at [785, 300] on button "16" at bounding box center [786, 314] width 28 height 28
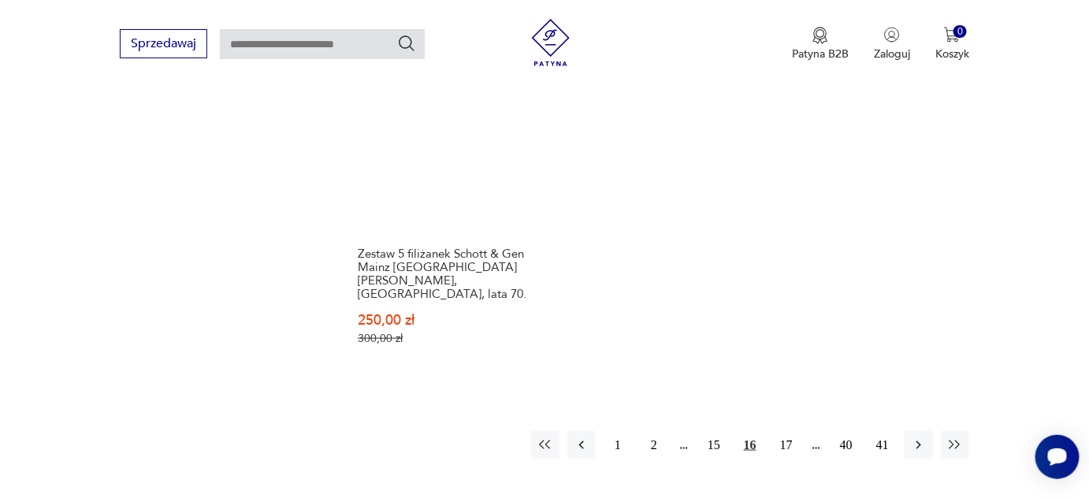
scroll to position [2421, 0]
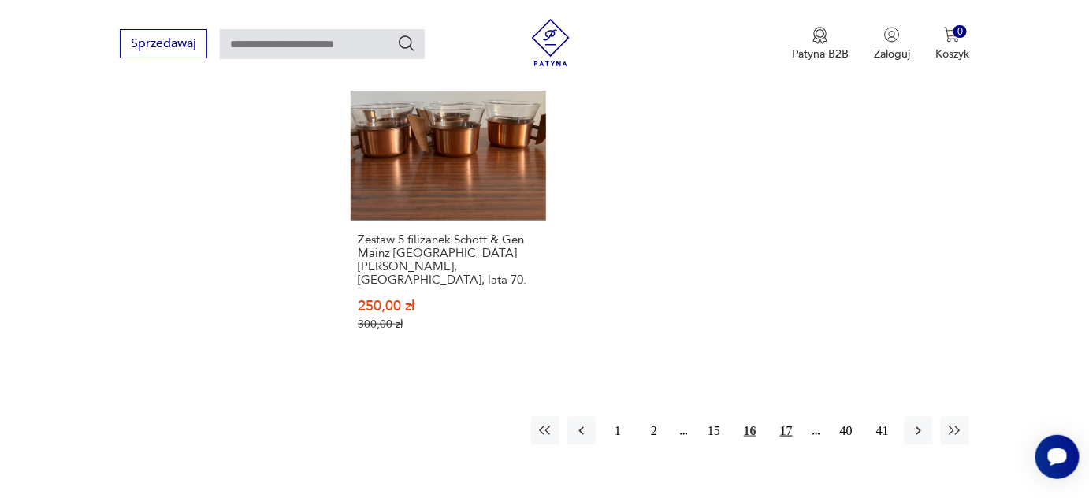
click at [789, 417] on button "17" at bounding box center [786, 431] width 28 height 28
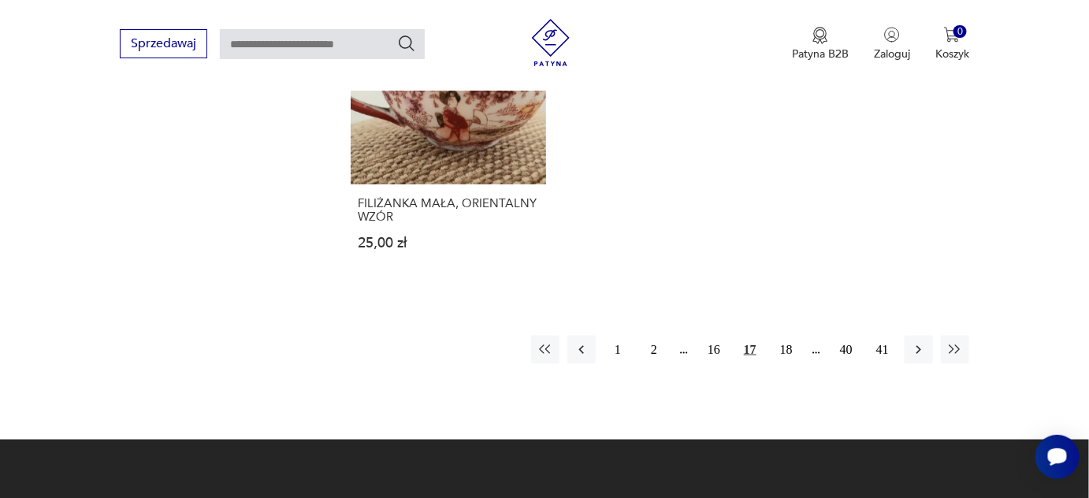
scroll to position [2493, 0]
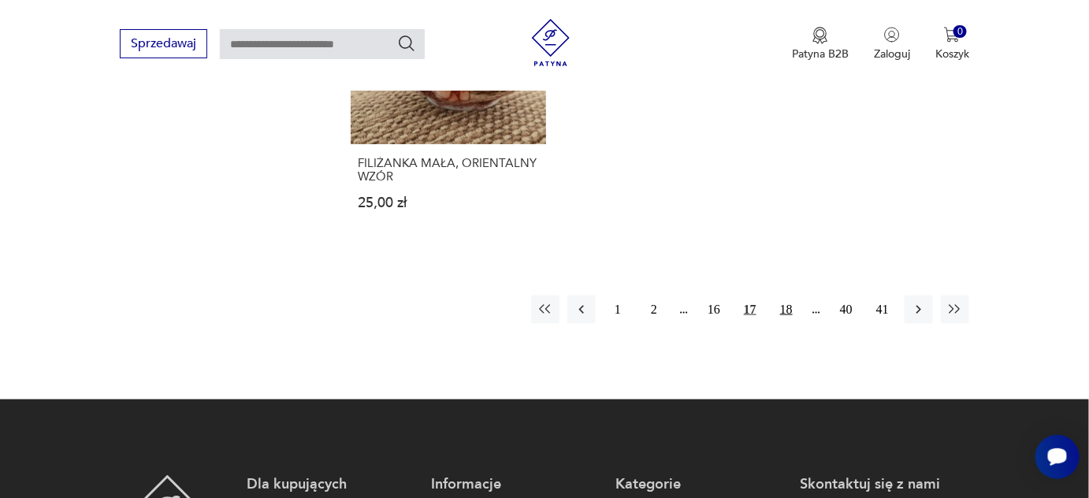
click at [785, 295] on button "18" at bounding box center [786, 309] width 28 height 28
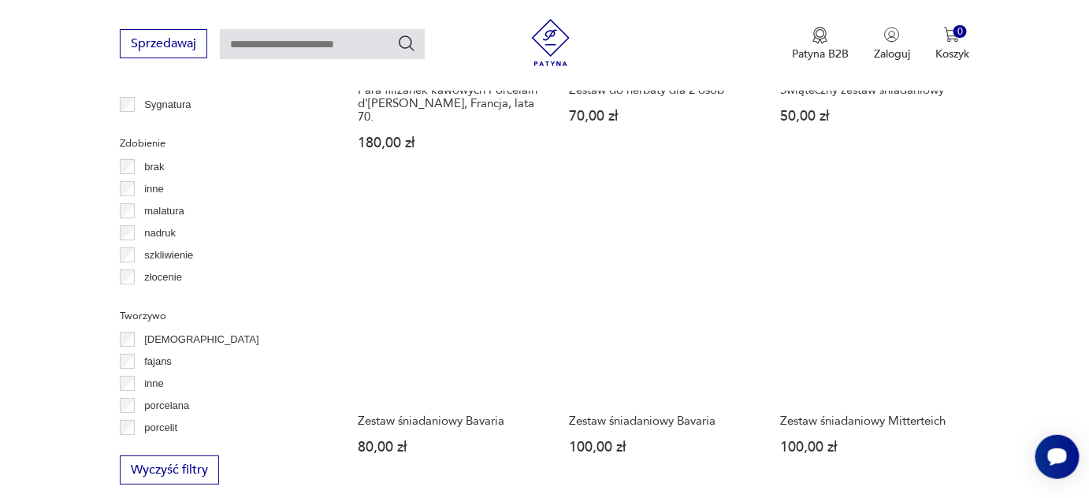
scroll to position [1849, 0]
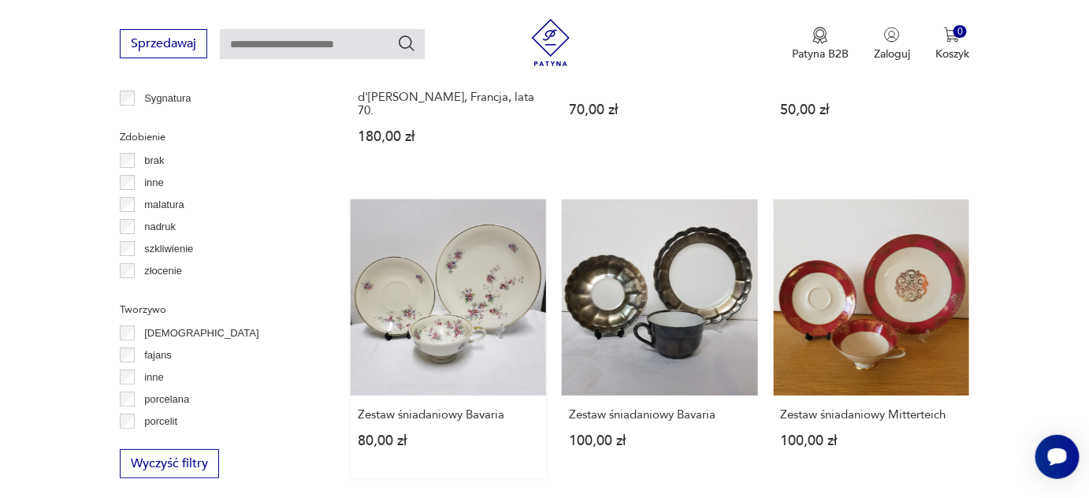
click at [464, 289] on link "Zestaw śniadaniowy Bavaria 80,00 zł" at bounding box center [448, 338] width 195 height 278
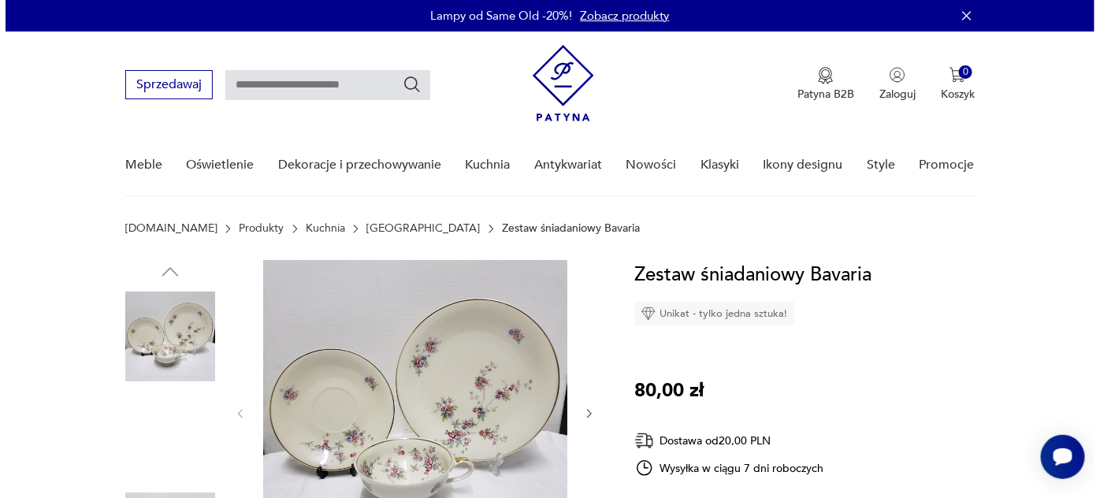
scroll to position [143, 0]
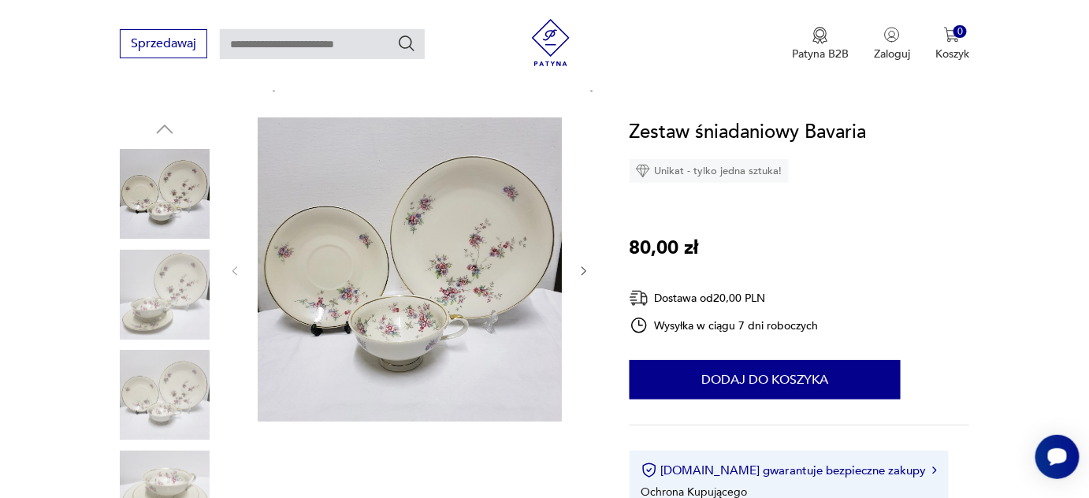
click at [462, 289] on img at bounding box center [410, 269] width 304 height 304
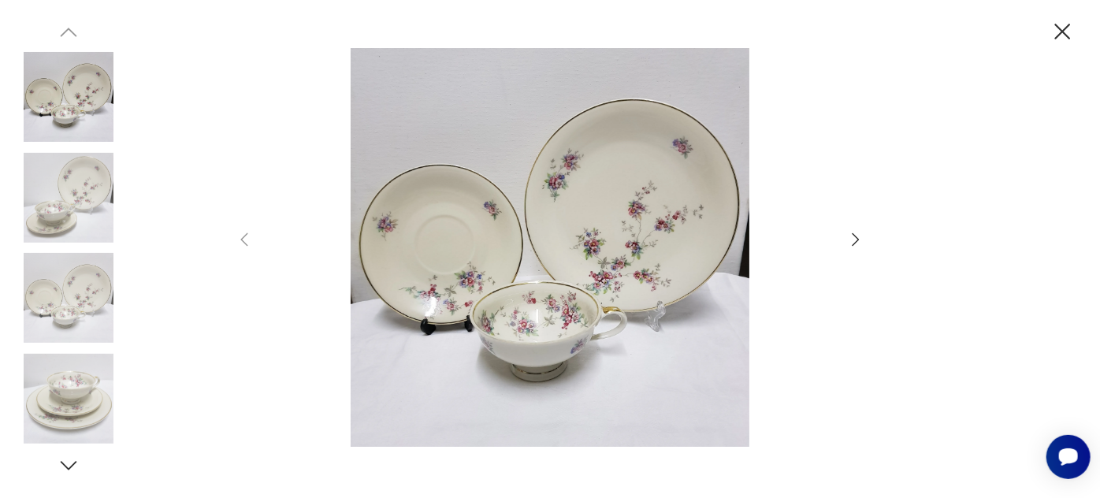
click at [854, 239] on icon "button" at bounding box center [855, 239] width 19 height 19
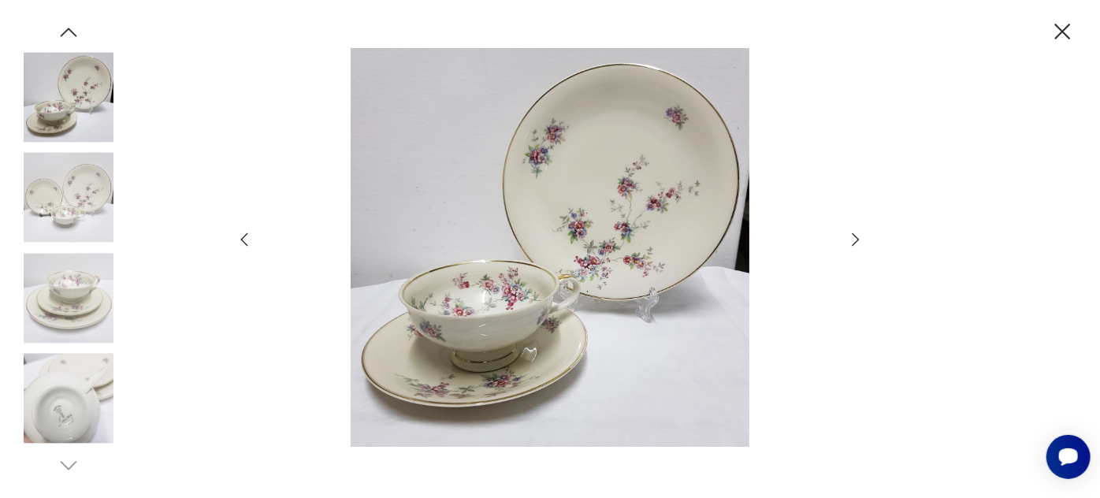
click at [854, 238] on icon "button" at bounding box center [855, 239] width 19 height 19
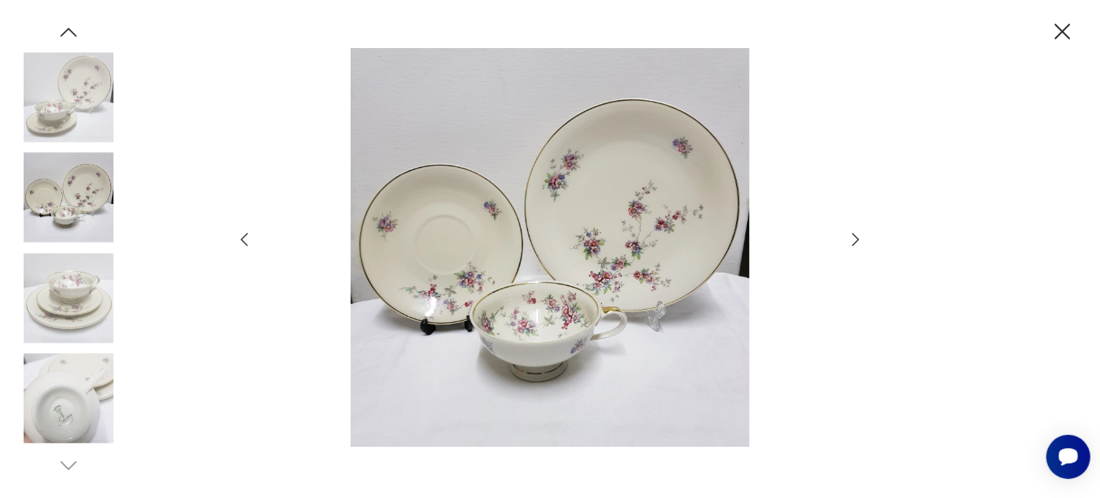
click at [854, 238] on icon "button" at bounding box center [855, 239] width 19 height 19
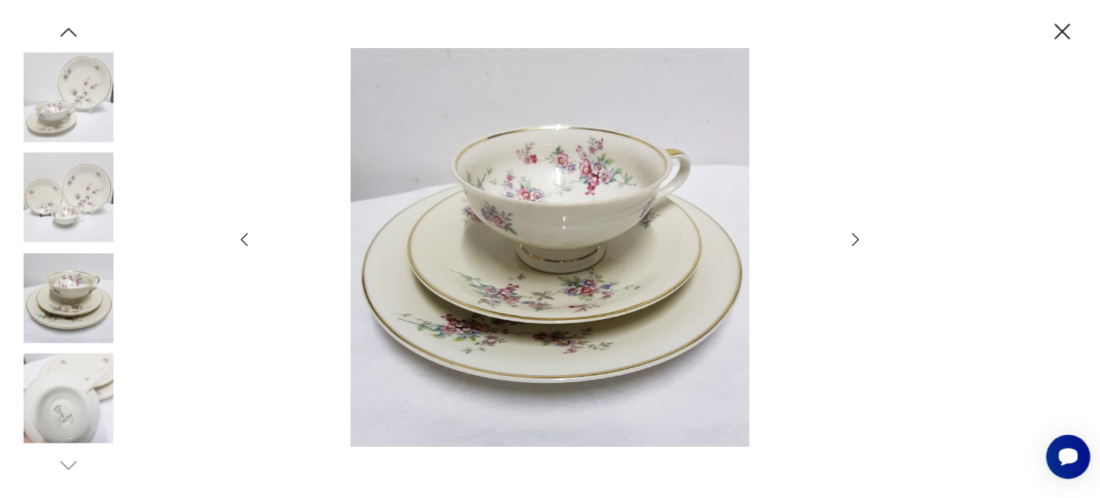
click at [854, 238] on icon "button" at bounding box center [855, 239] width 19 height 19
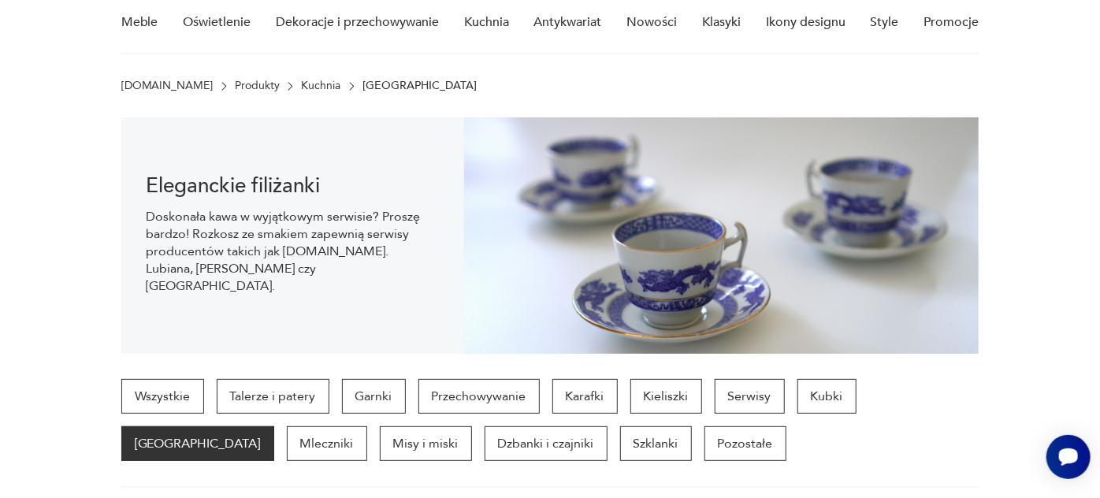
scroll to position [1993, 0]
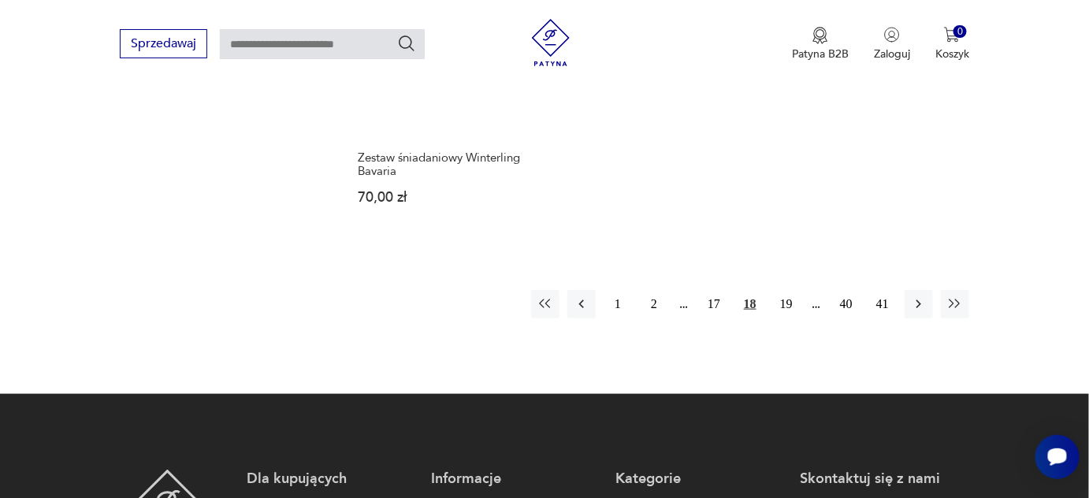
scroll to position [2434, 0]
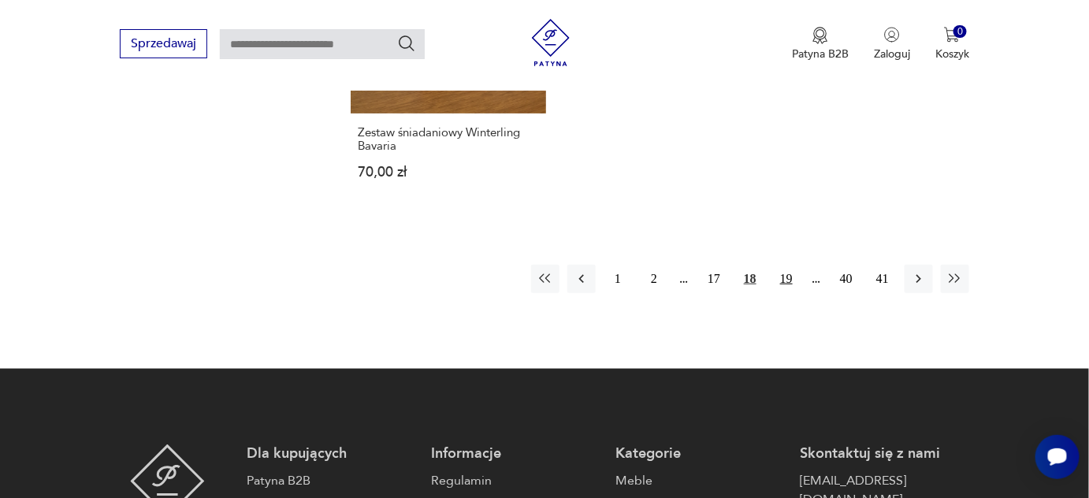
click at [783, 265] on button "19" at bounding box center [786, 279] width 28 height 28
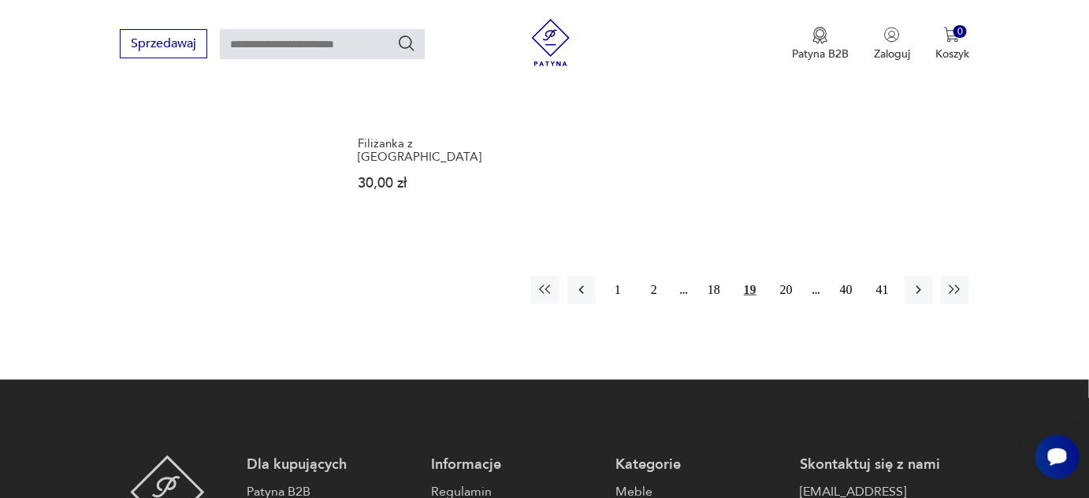
scroll to position [2421, 0]
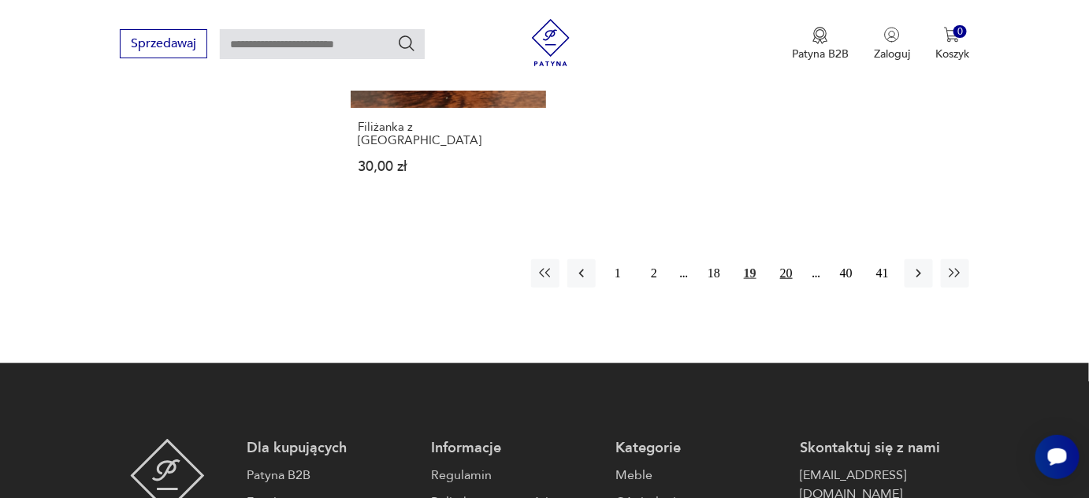
click at [782, 259] on button "20" at bounding box center [786, 273] width 28 height 28
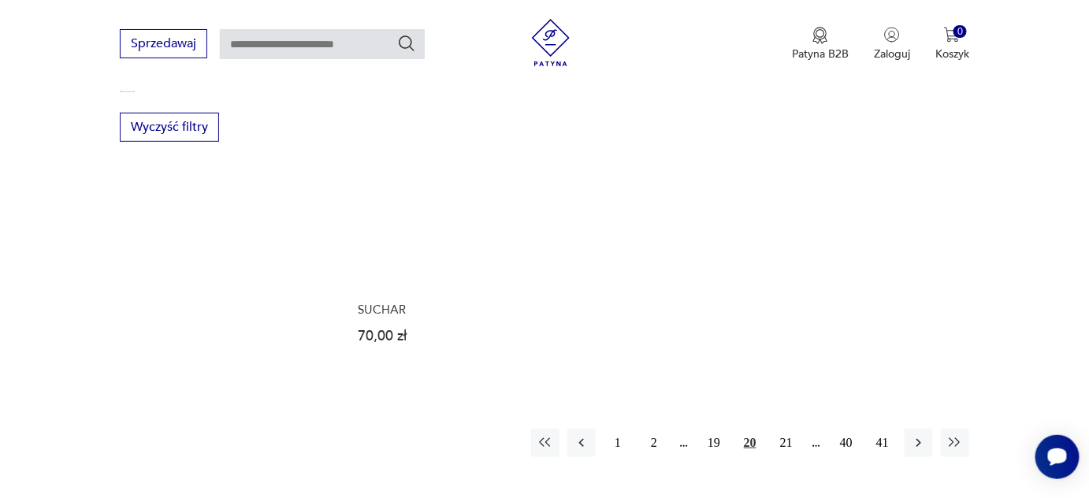
scroll to position [2279, 0]
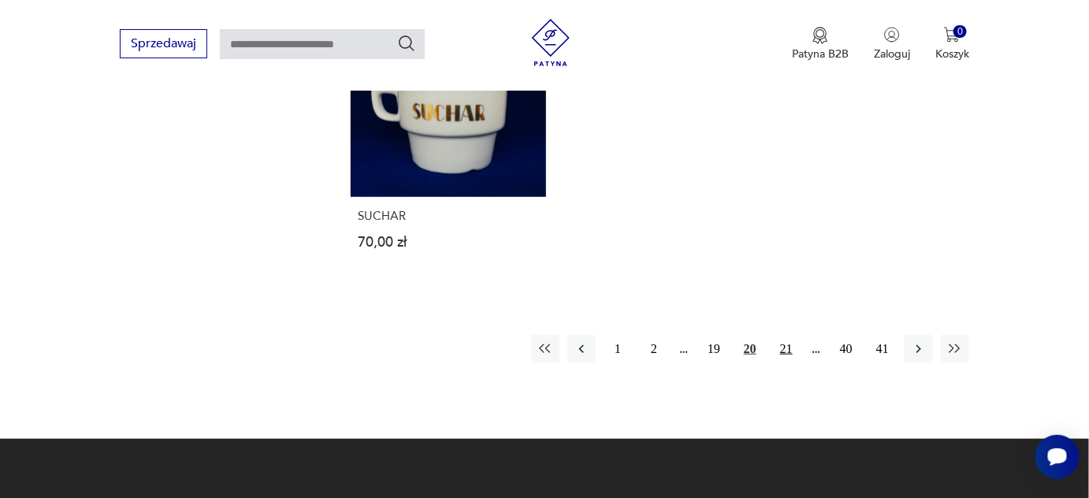
click at [787, 338] on button "21" at bounding box center [786, 349] width 28 height 28
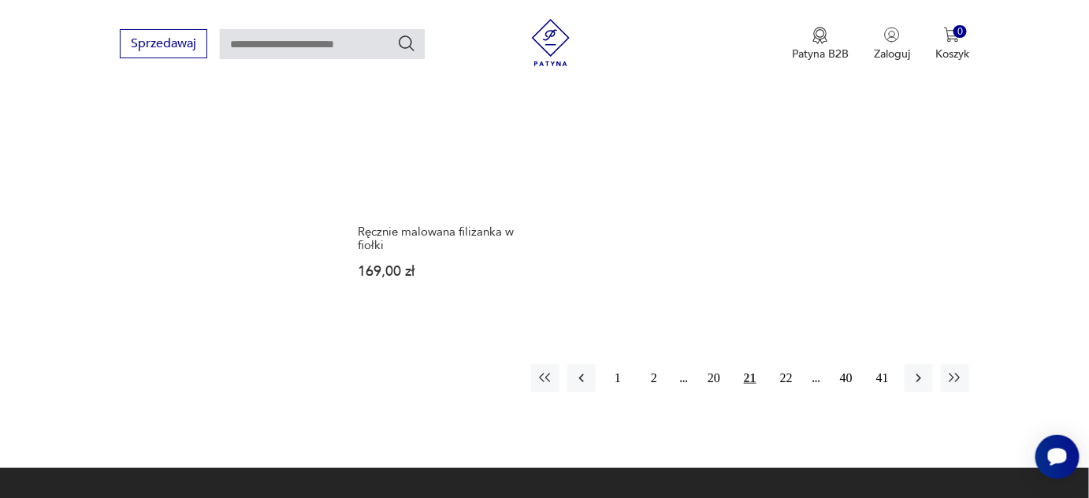
scroll to position [2279, 0]
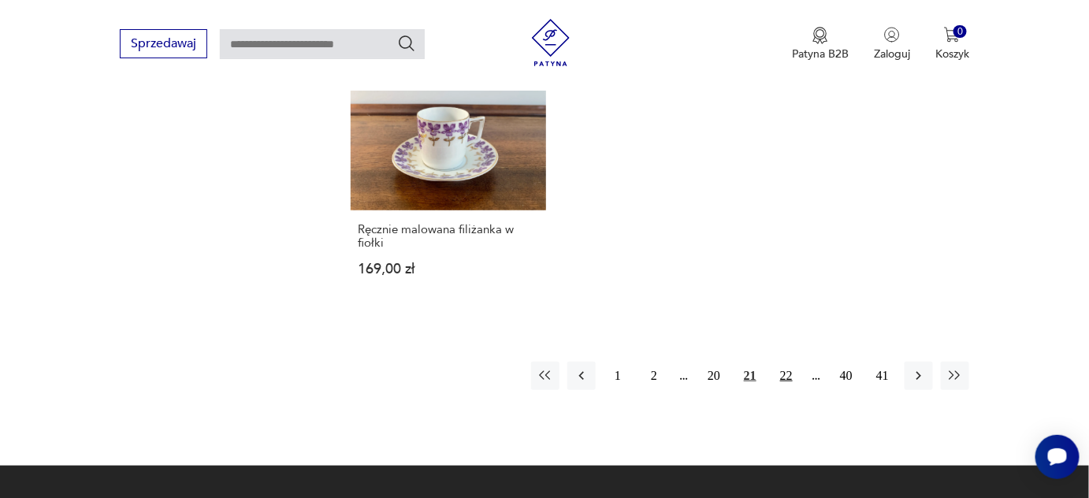
click at [783, 362] on button "22" at bounding box center [786, 376] width 28 height 28
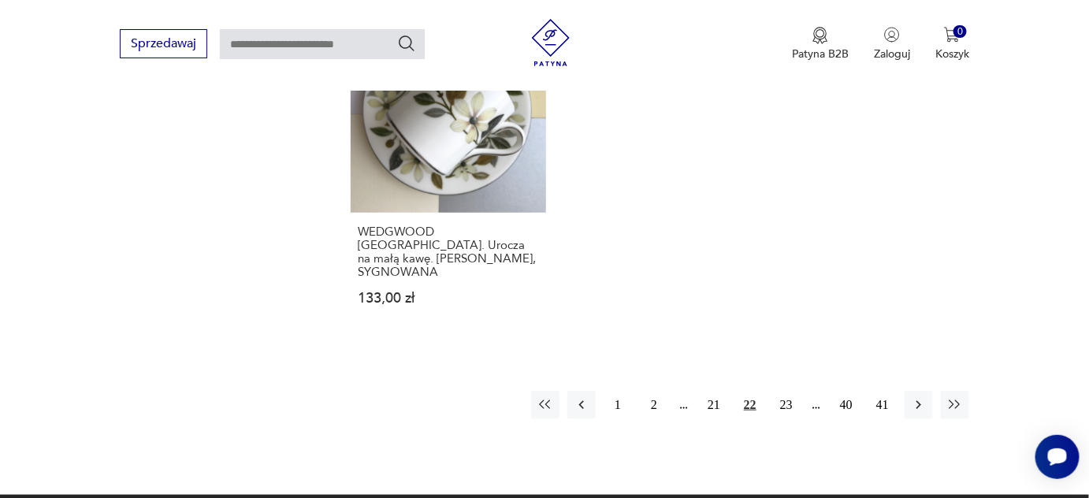
scroll to position [2351, 0]
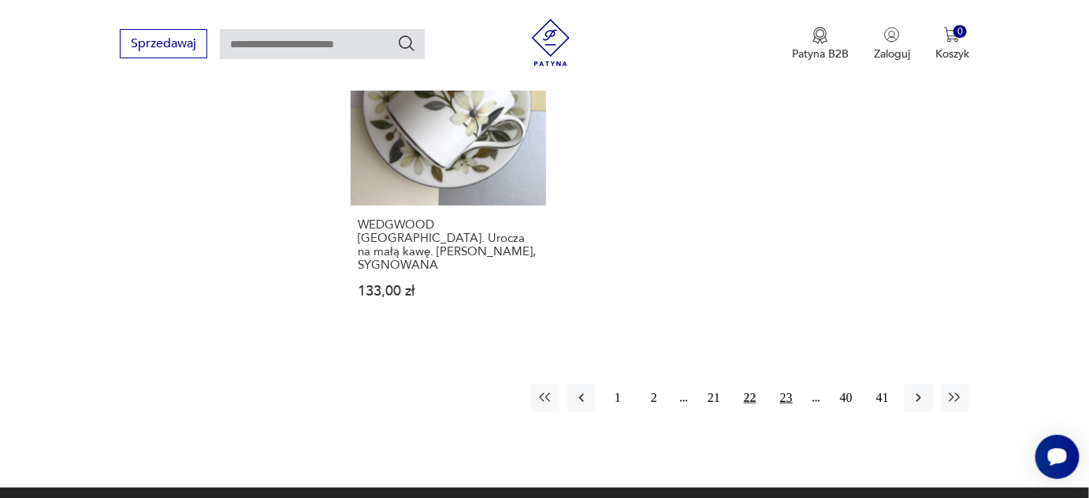
click at [787, 384] on button "23" at bounding box center [786, 398] width 28 height 28
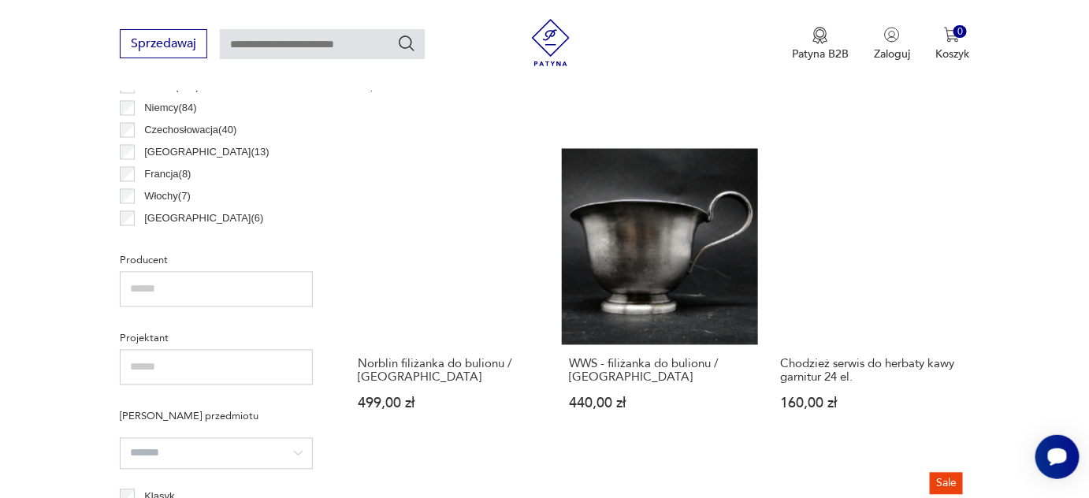
scroll to position [918, 0]
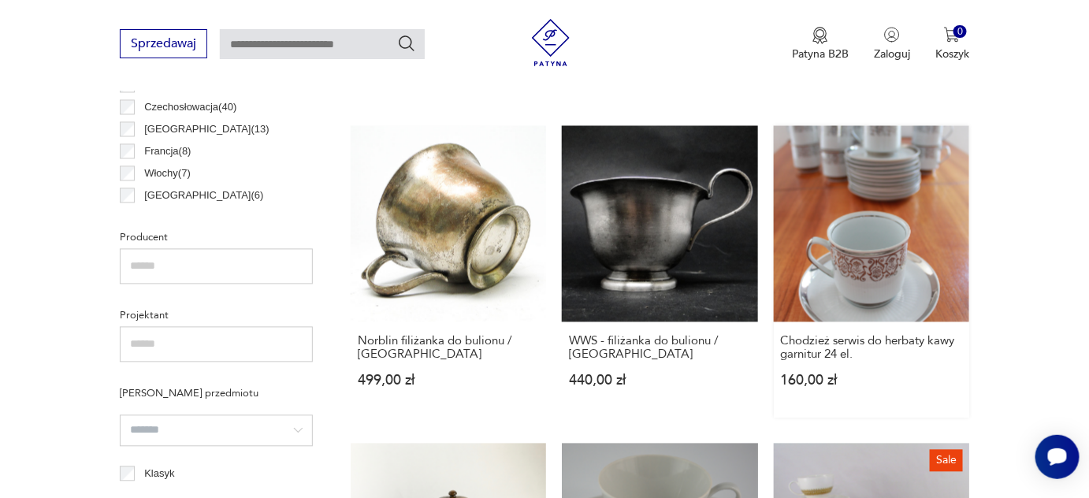
click at [867, 264] on link "Chodzież serwis do herbaty kawy garnitur 24 el. 160,00 zł" at bounding box center [871, 271] width 195 height 291
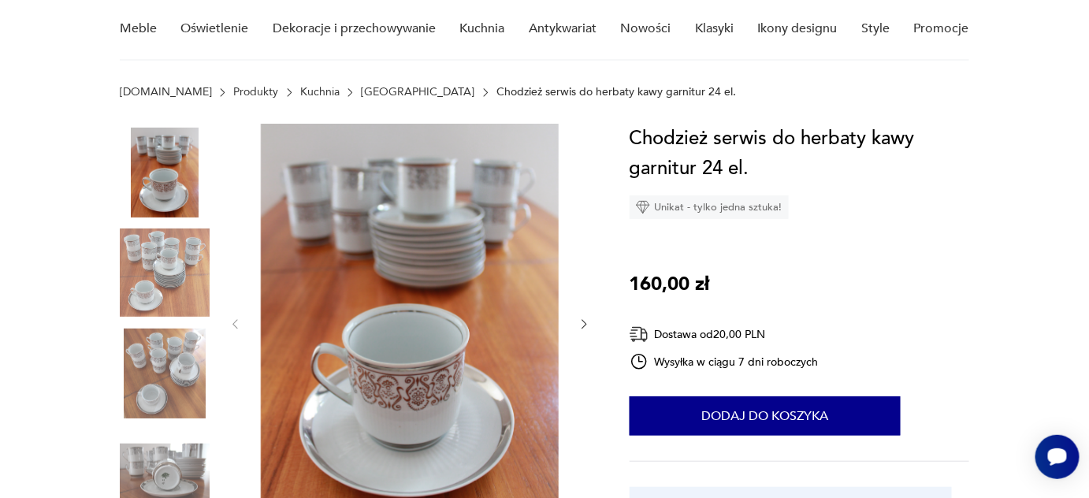
scroll to position [143, 0]
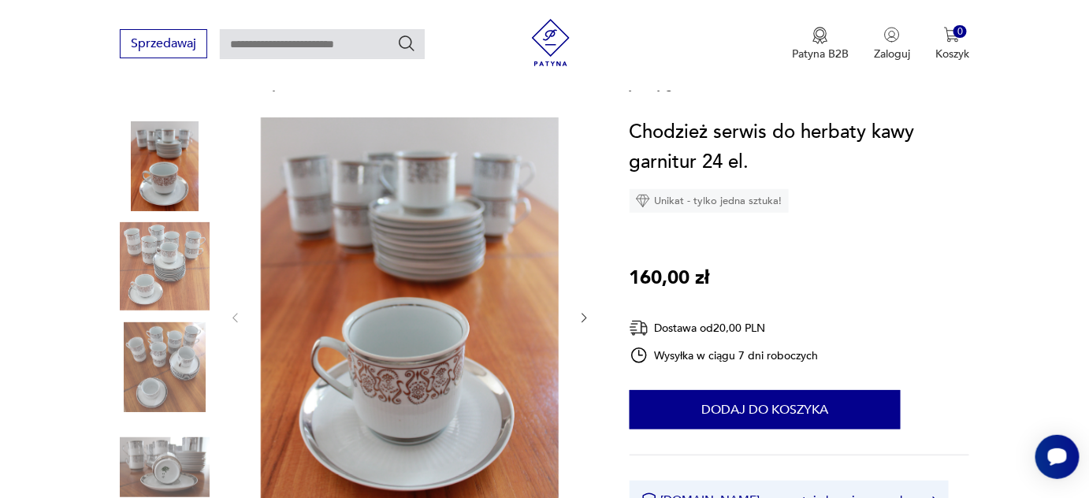
click at [161, 370] on img at bounding box center [165, 367] width 90 height 90
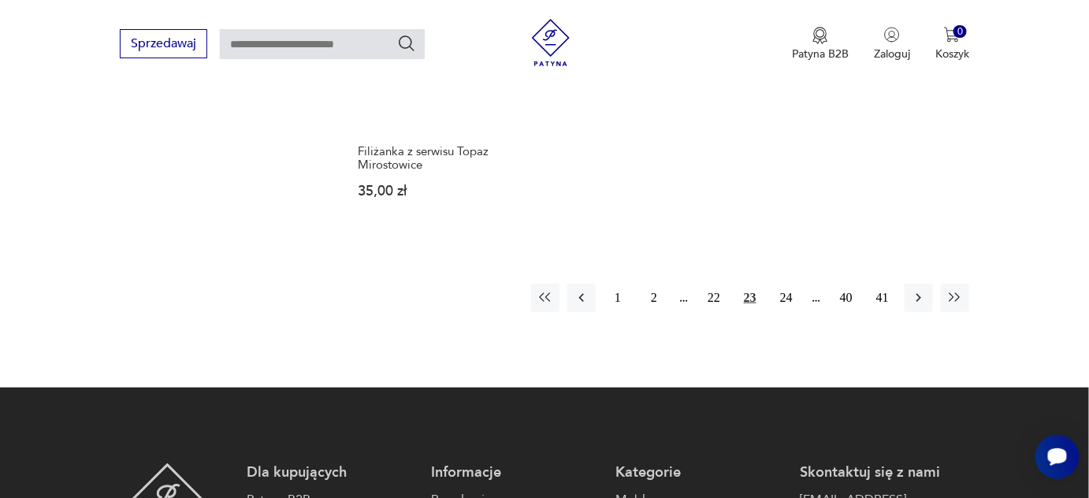
scroll to position [2421, 0]
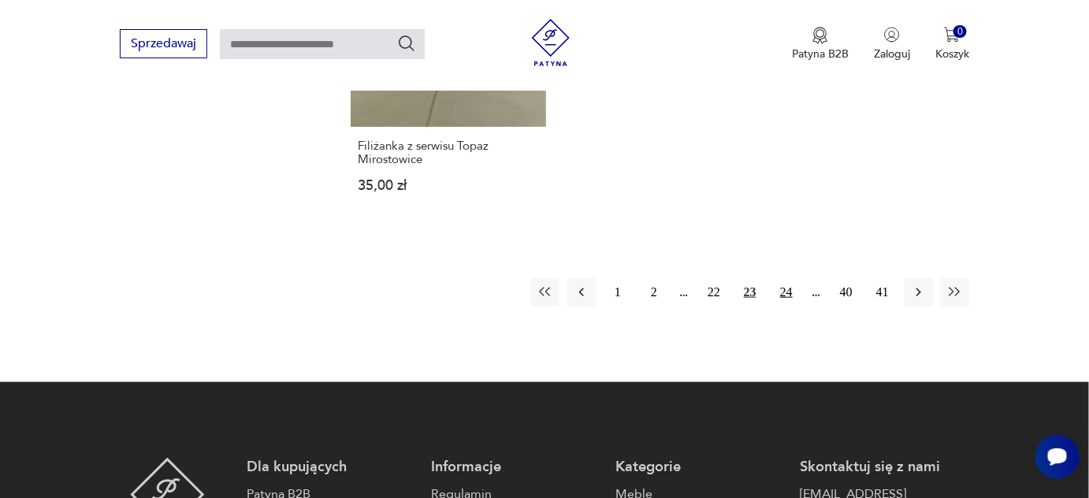
click at [787, 278] on button "24" at bounding box center [786, 292] width 28 height 28
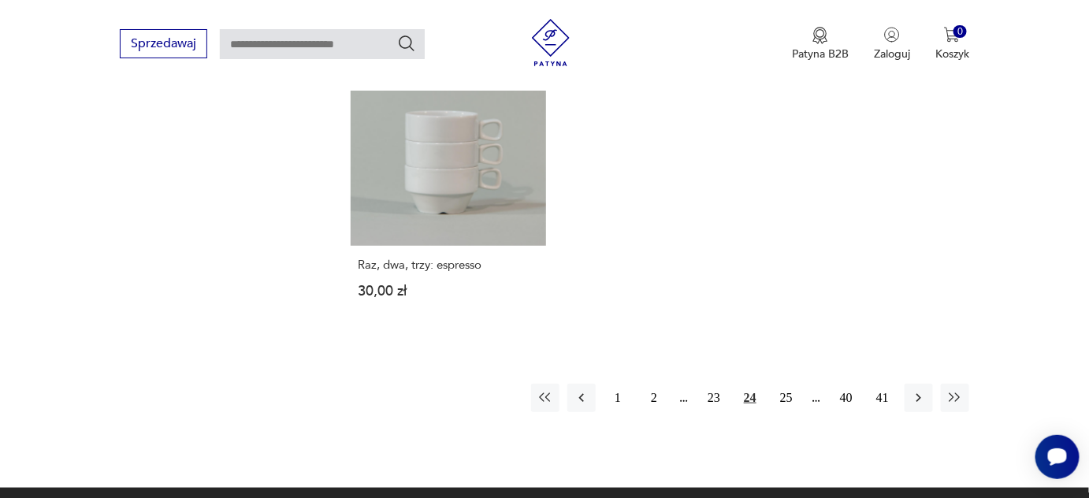
scroll to position [2351, 0]
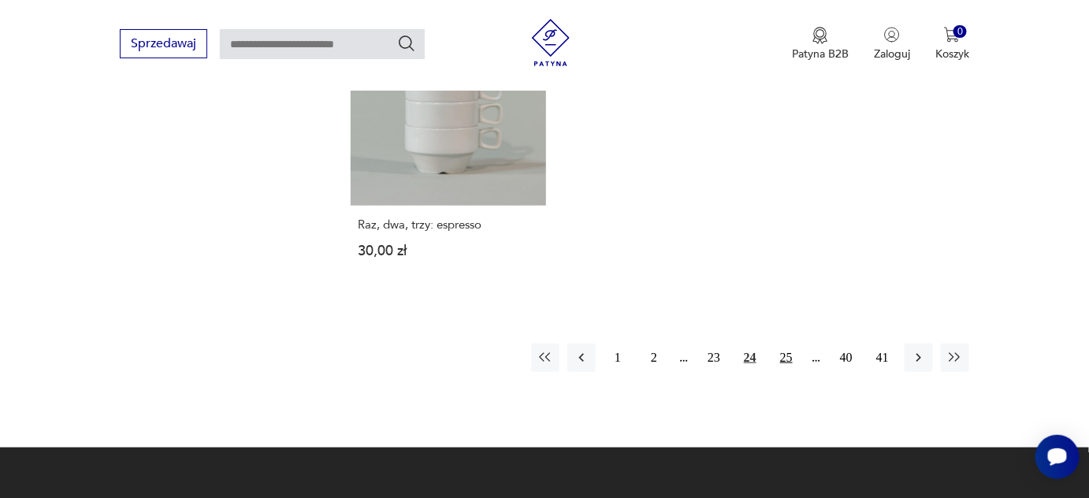
click at [783, 343] on button "25" at bounding box center [786, 357] width 28 height 28
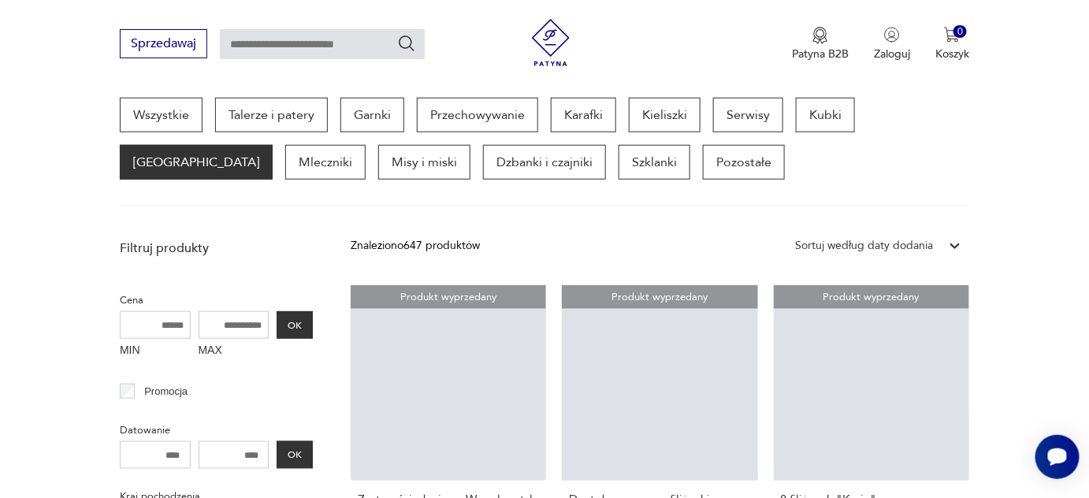
scroll to position [417, 0]
